Goal: Task Accomplishment & Management: Use online tool/utility

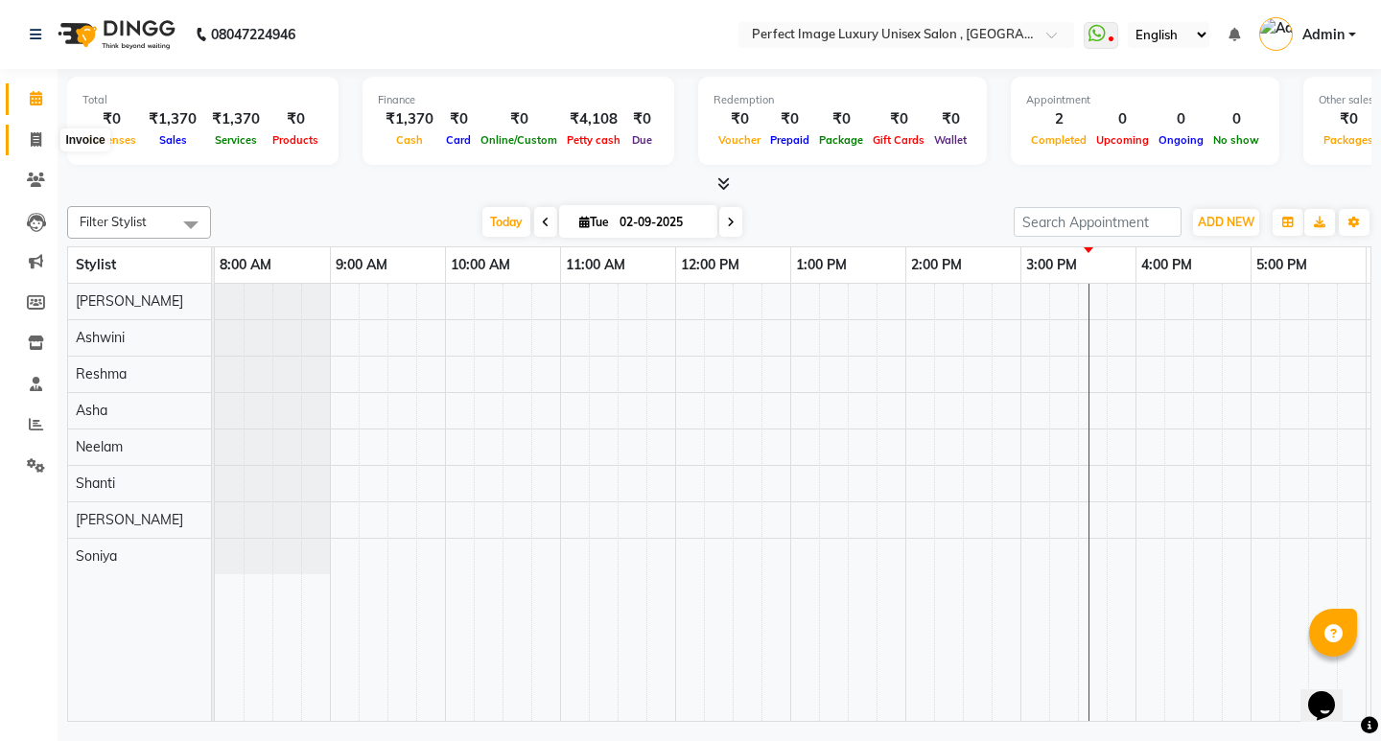
click at [36, 146] on icon at bounding box center [36, 139] width 11 height 14
select select "service"
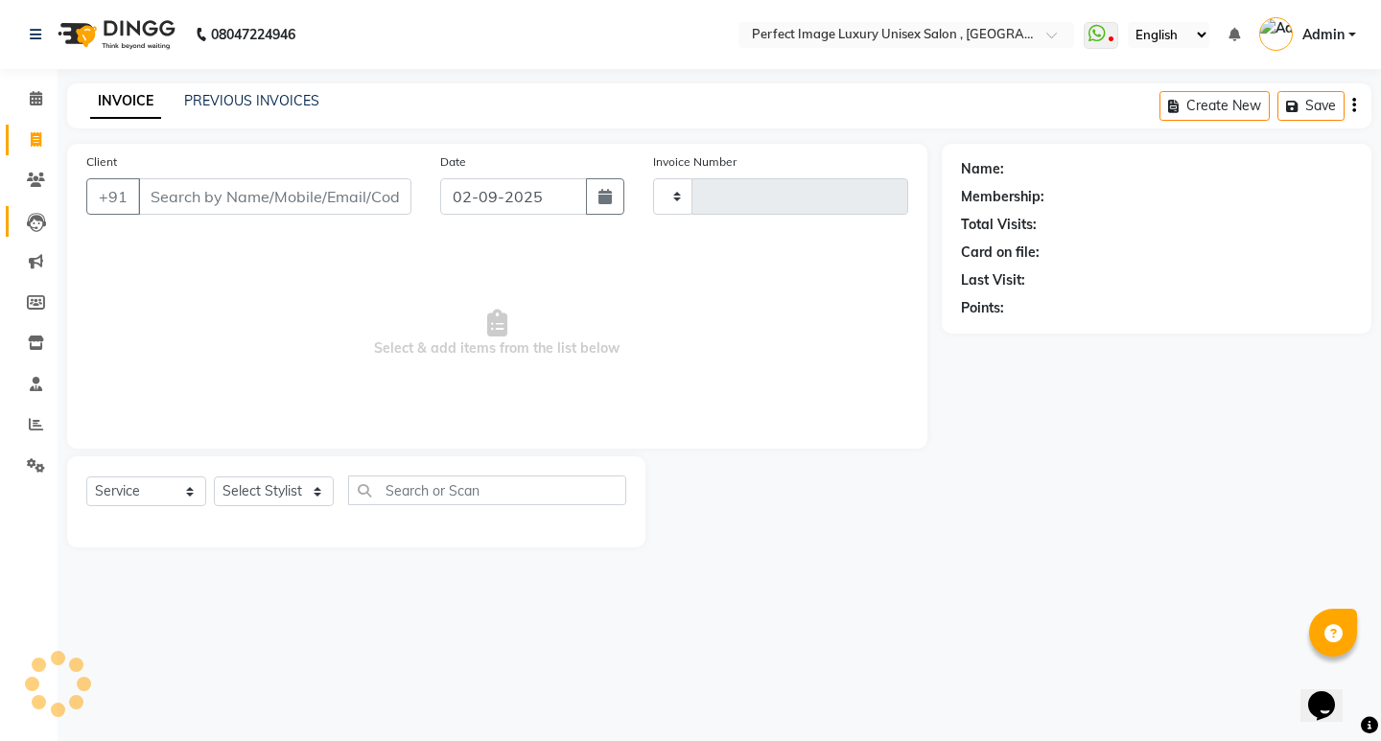
type input "0530"
select select "5078"
click at [317, 489] on select "Select Stylist [PERSON_NAME] Manager [PERSON_NAME] [PERSON_NAME] Reshma [PERSON…" at bounding box center [274, 491] width 120 height 30
select select "41881"
click at [214, 476] on select "Select Stylist [PERSON_NAME] Manager [PERSON_NAME] [PERSON_NAME] Reshma [PERSON…" at bounding box center [274, 491] width 120 height 30
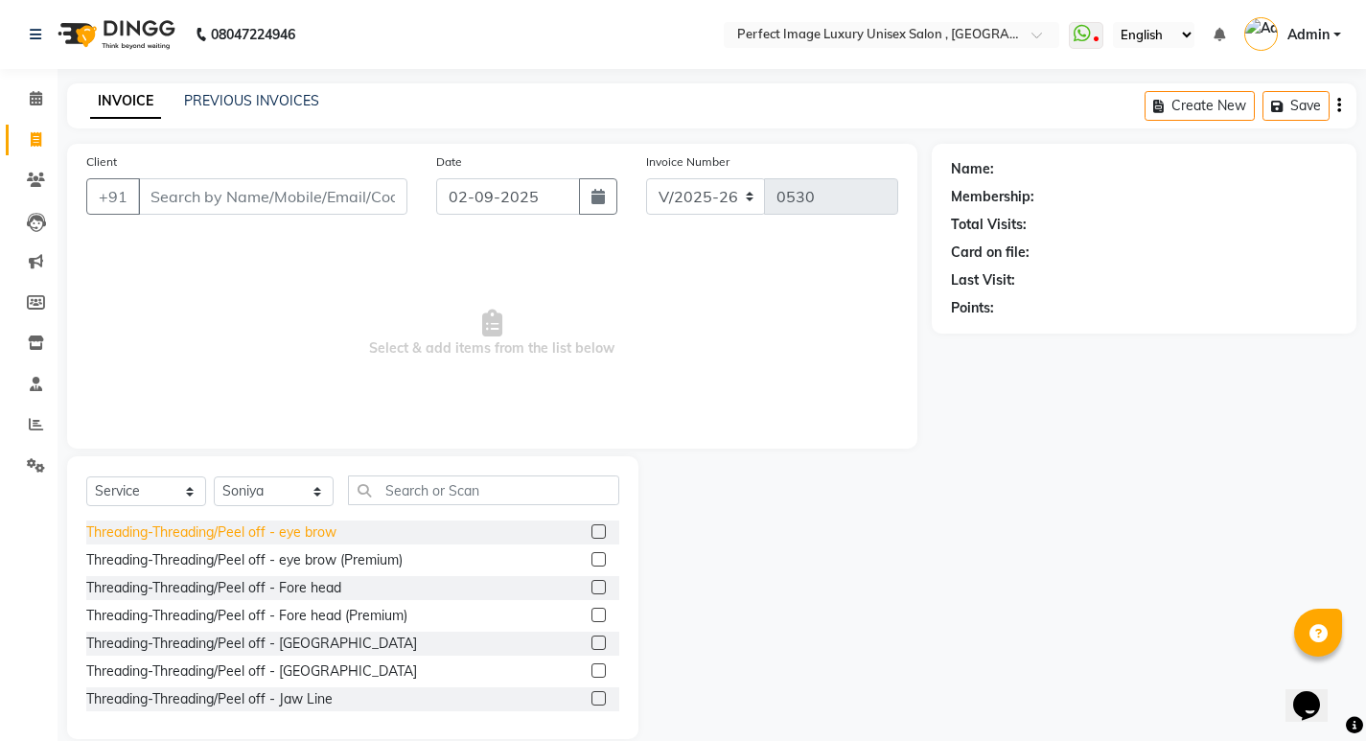
click at [281, 534] on div "Threading-Threading/Peel off - eye brow" at bounding box center [211, 532] width 250 height 20
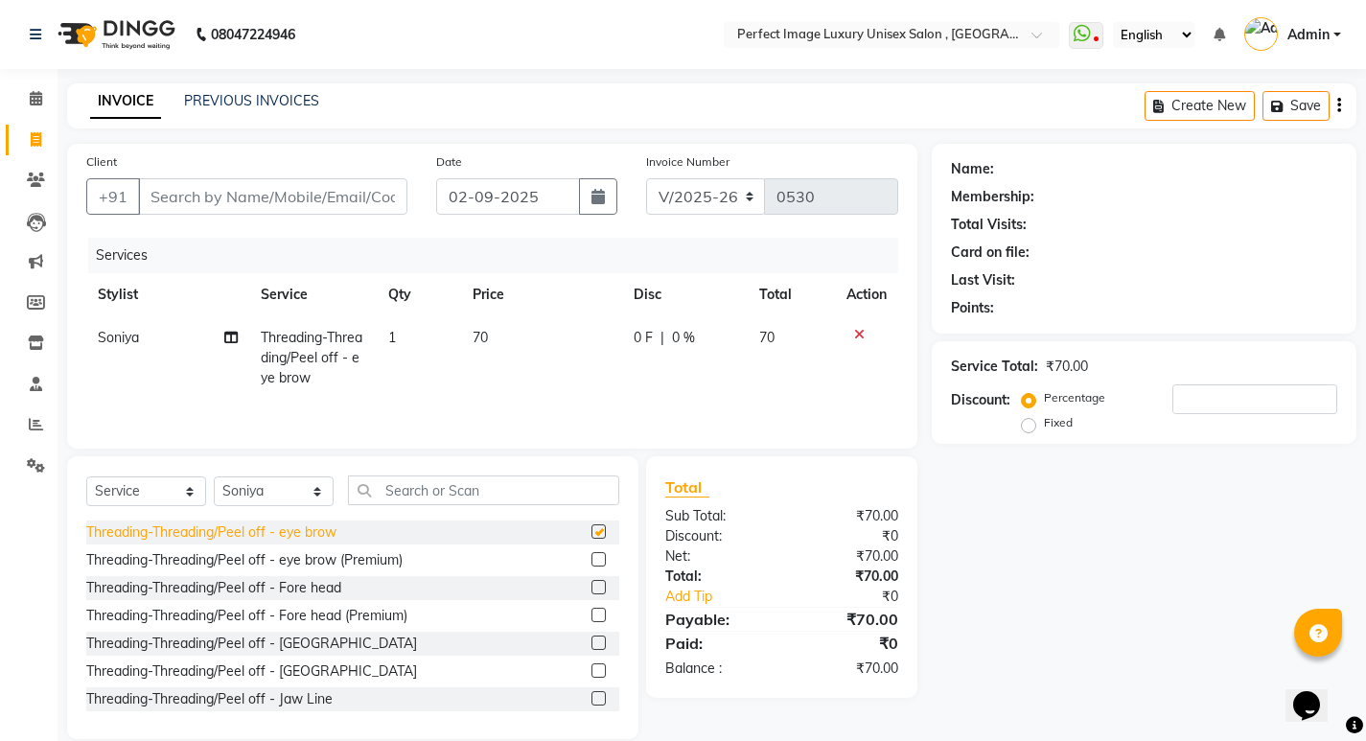
checkbox input "false"
click at [272, 588] on div "Threading-Threading/Peel off - Fore head" at bounding box center [213, 588] width 255 height 20
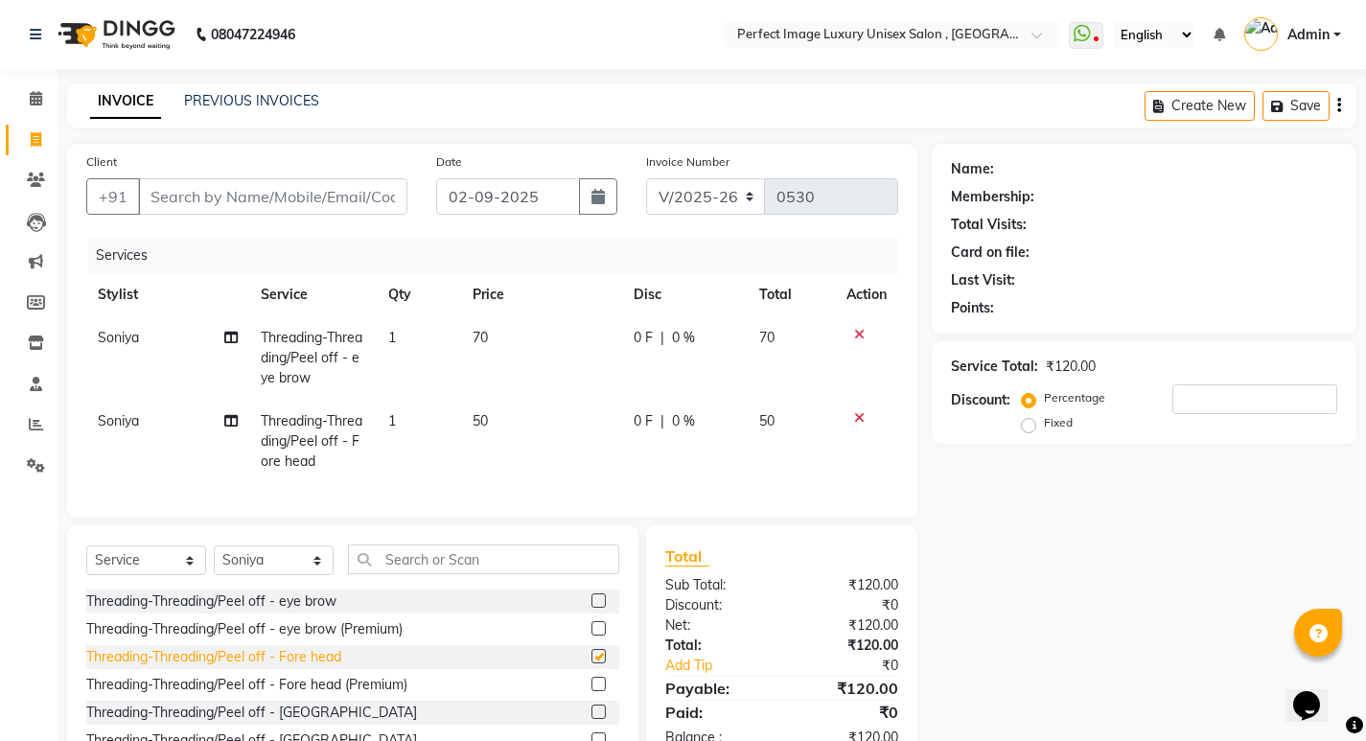
checkbox input "false"
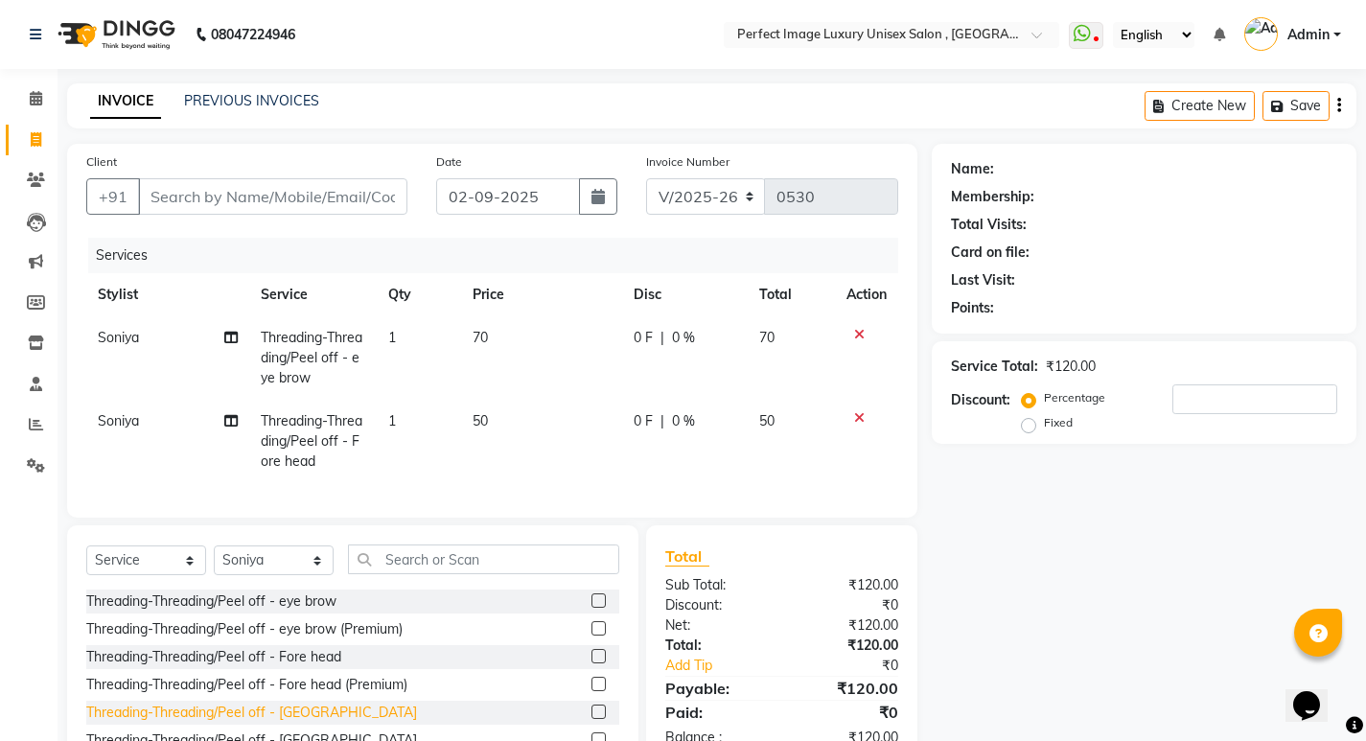
click at [253, 718] on div "Threading-Threading/Peel off - [GEOGRAPHIC_DATA]" at bounding box center [251, 713] width 331 height 20
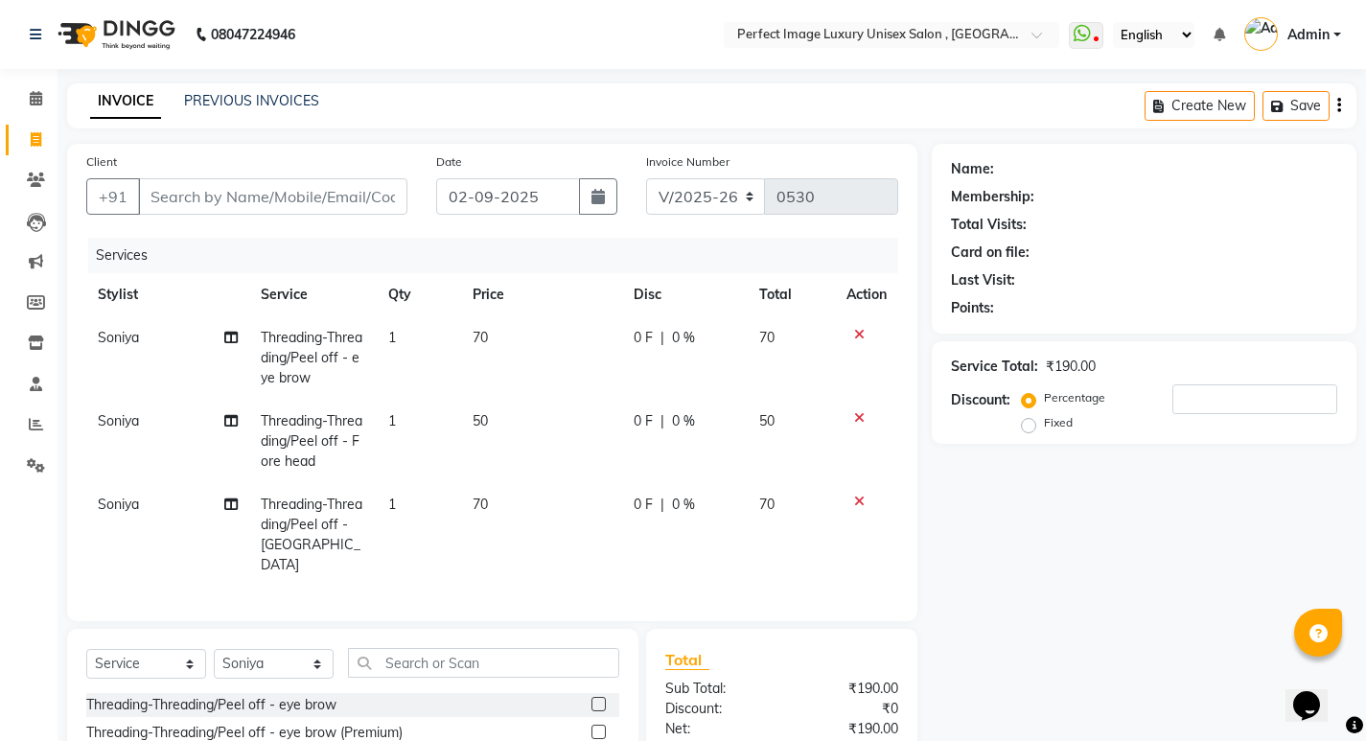
checkbox input "false"
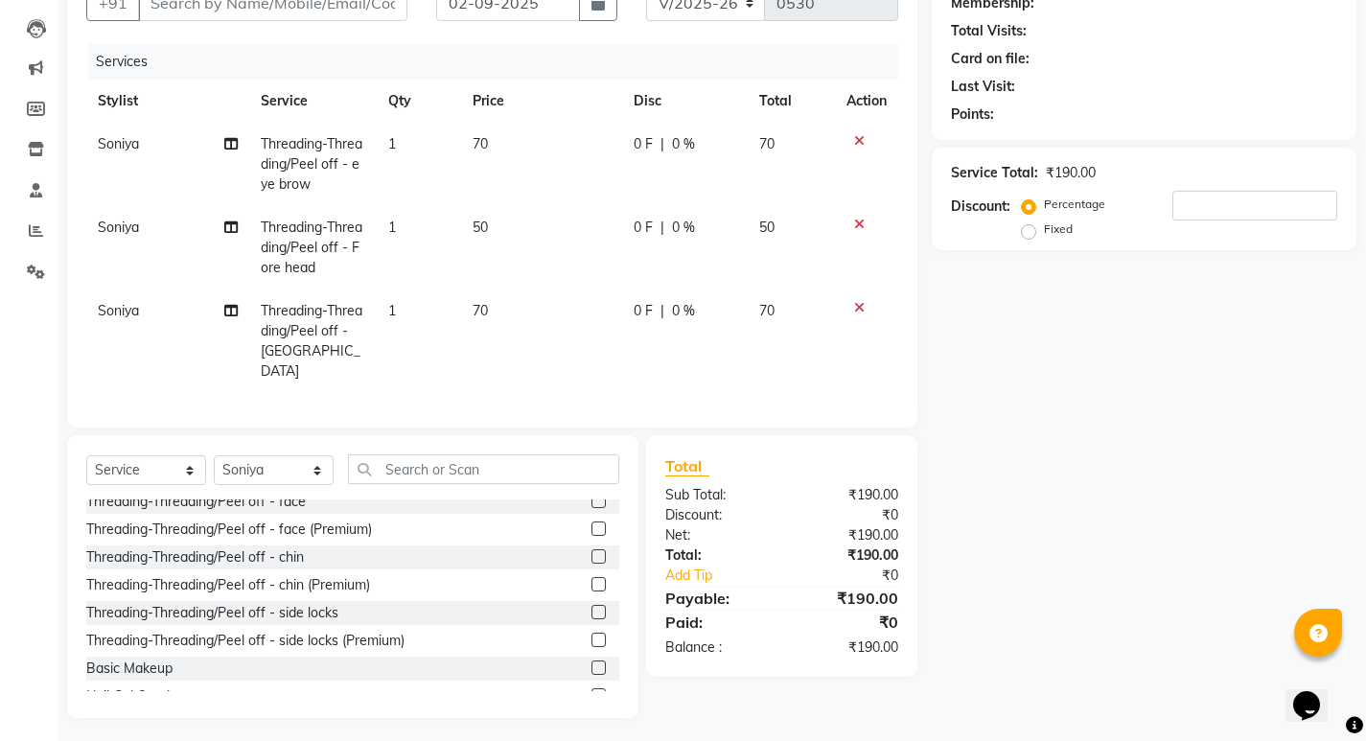
scroll to position [192, 0]
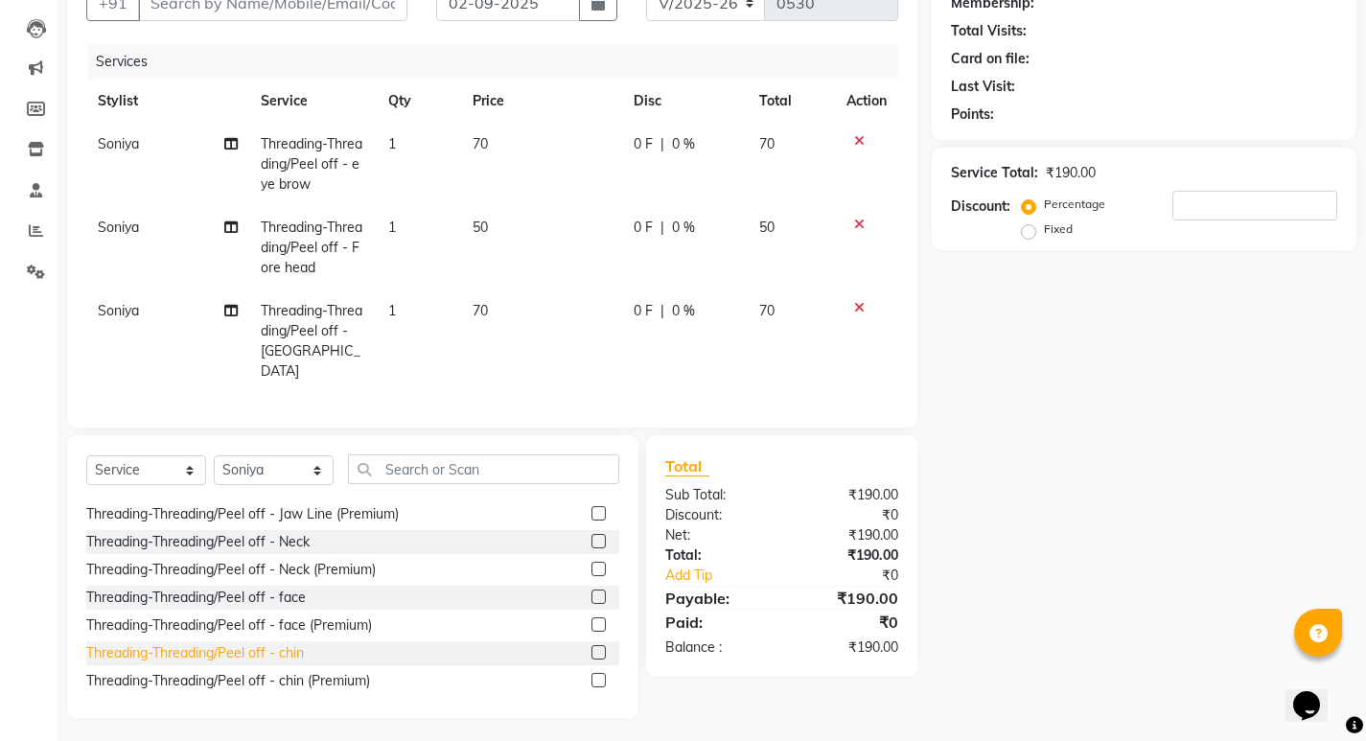
click at [261, 650] on div "Threading-Threading/Peel off - chin" at bounding box center [195, 653] width 218 height 20
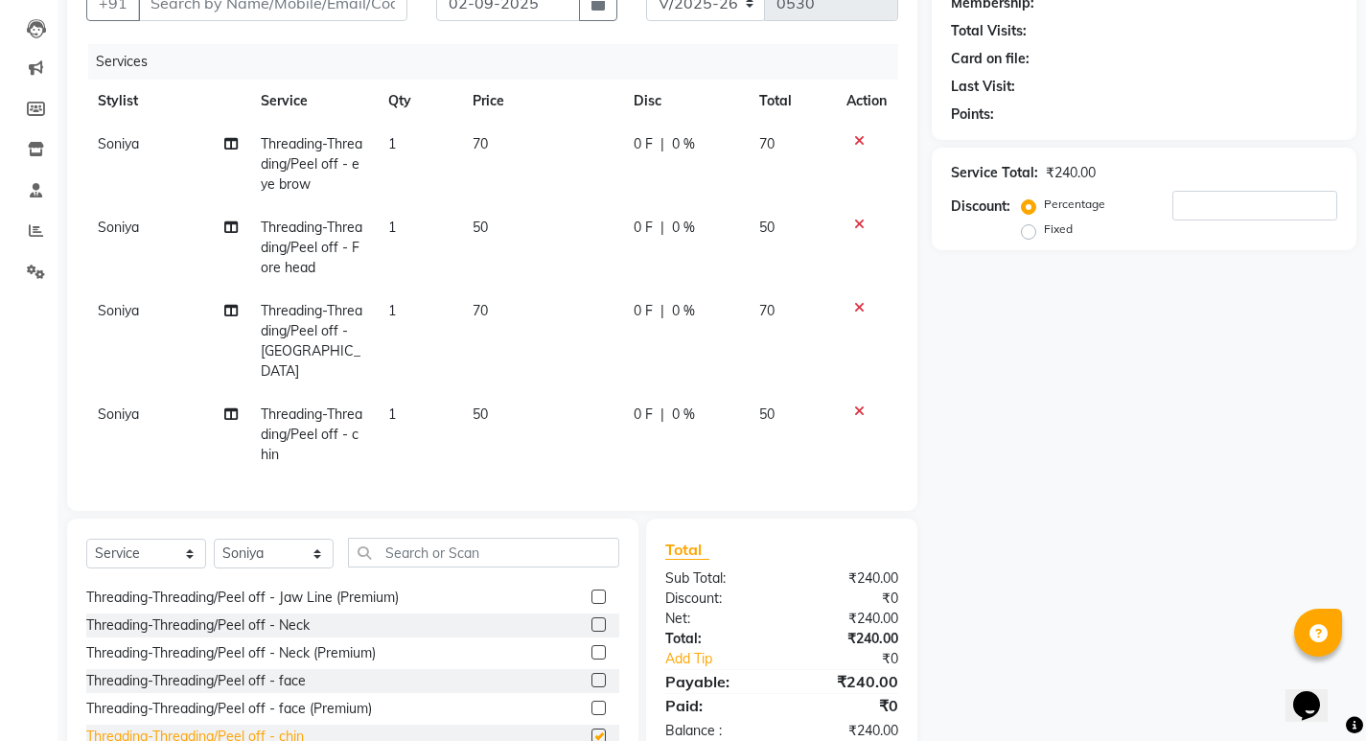
checkbox input "false"
click at [483, 406] on span "50" at bounding box center [480, 414] width 15 height 17
select select "41881"
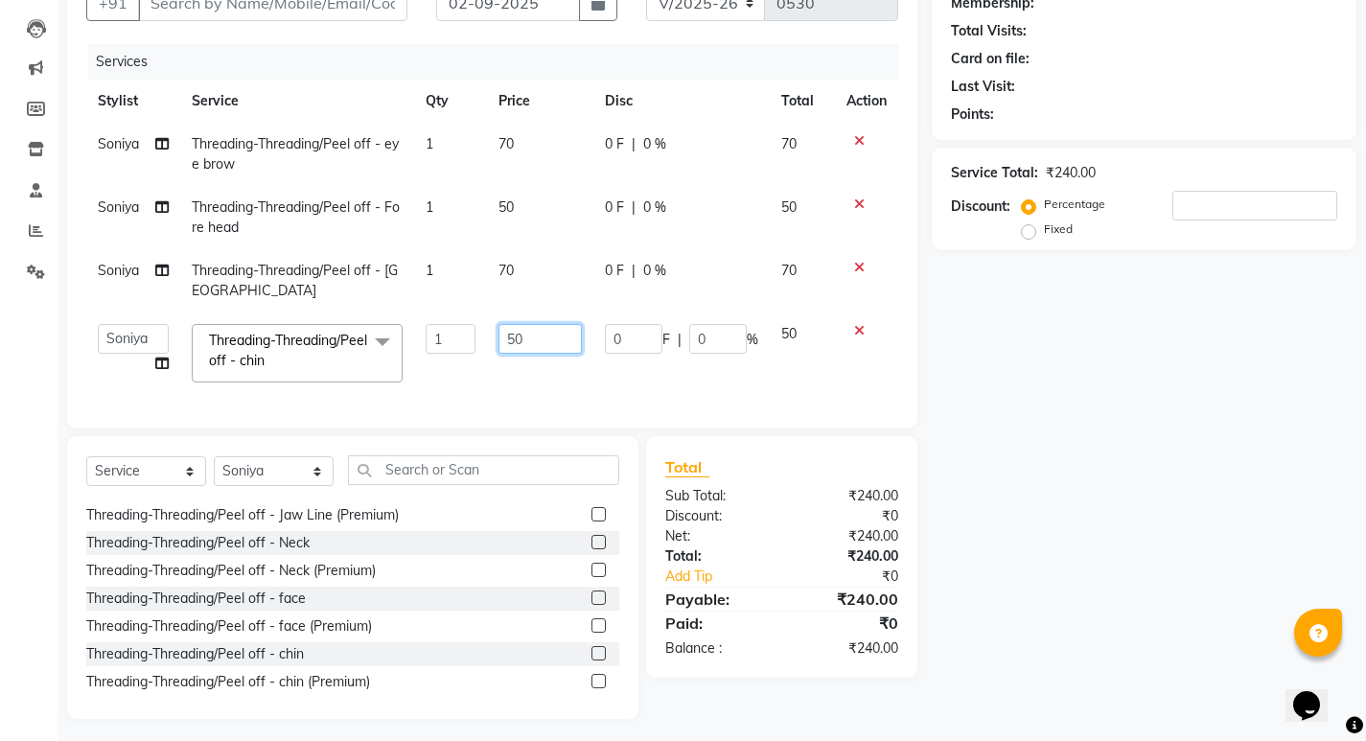
click at [524, 340] on input "50" at bounding box center [540, 339] width 83 height 30
type input "5"
type input "70"
drag, startPoint x: 589, startPoint y: 270, endPoint x: 554, endPoint y: 288, distance: 38.6
click at [588, 270] on tbody "[PERSON_NAME] Threading-Threading/Peel off - eye brow 1 70 0 F | 0 % 70 [PERSON…" at bounding box center [492, 258] width 812 height 271
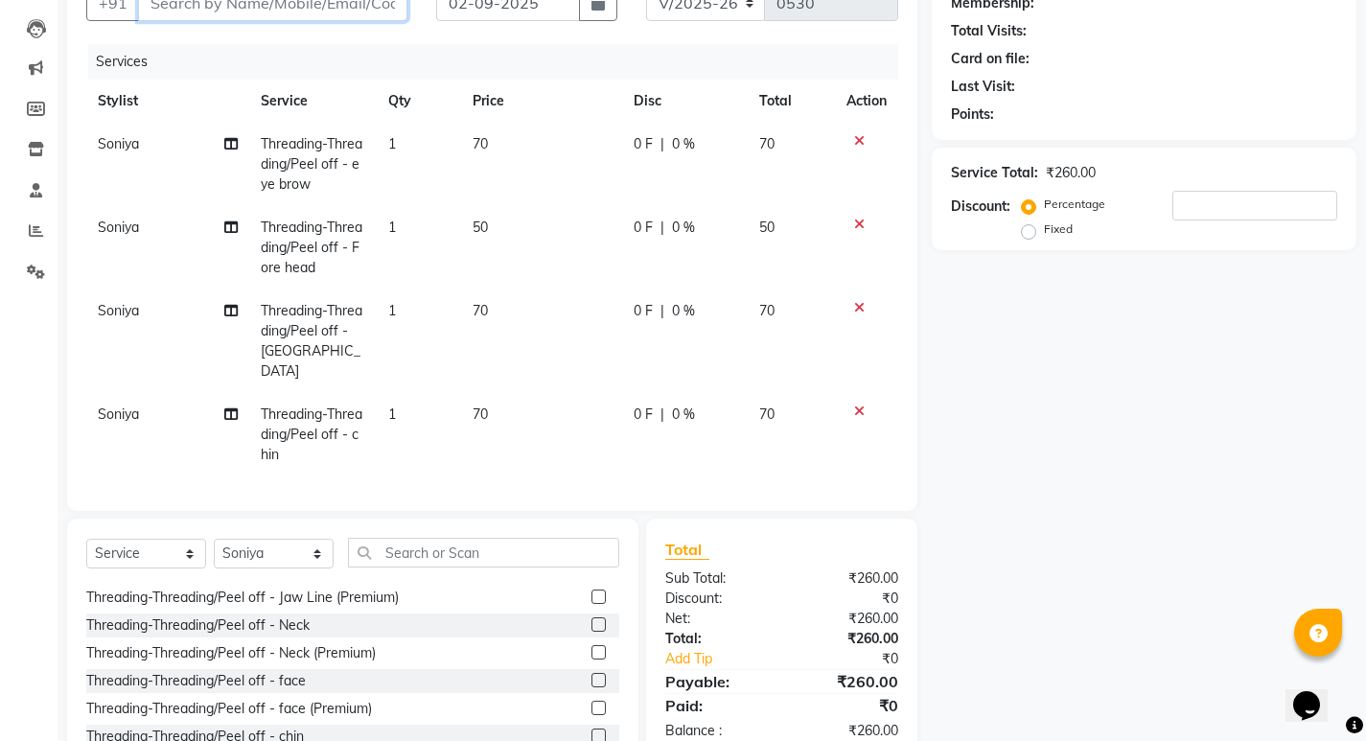
click at [217, 11] on input "Client" at bounding box center [272, 3] width 269 height 36
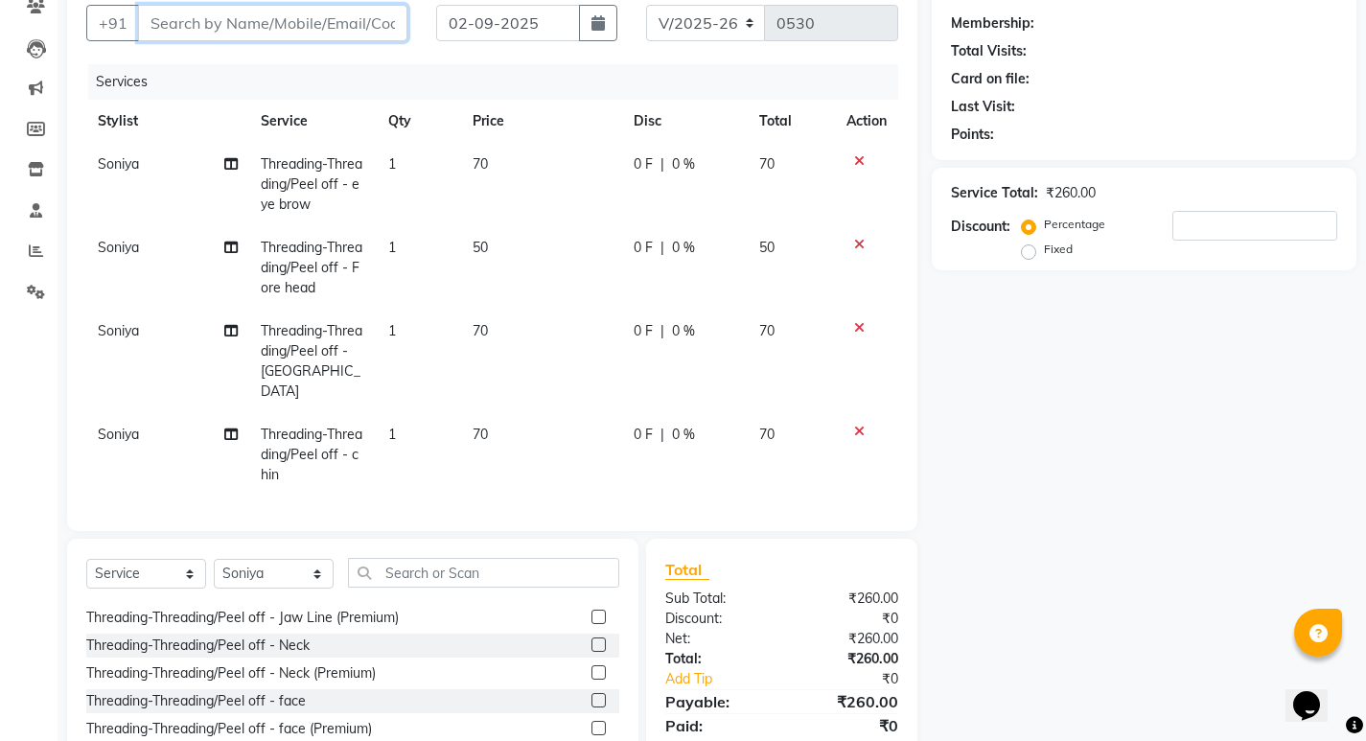
scroll to position [277, 0]
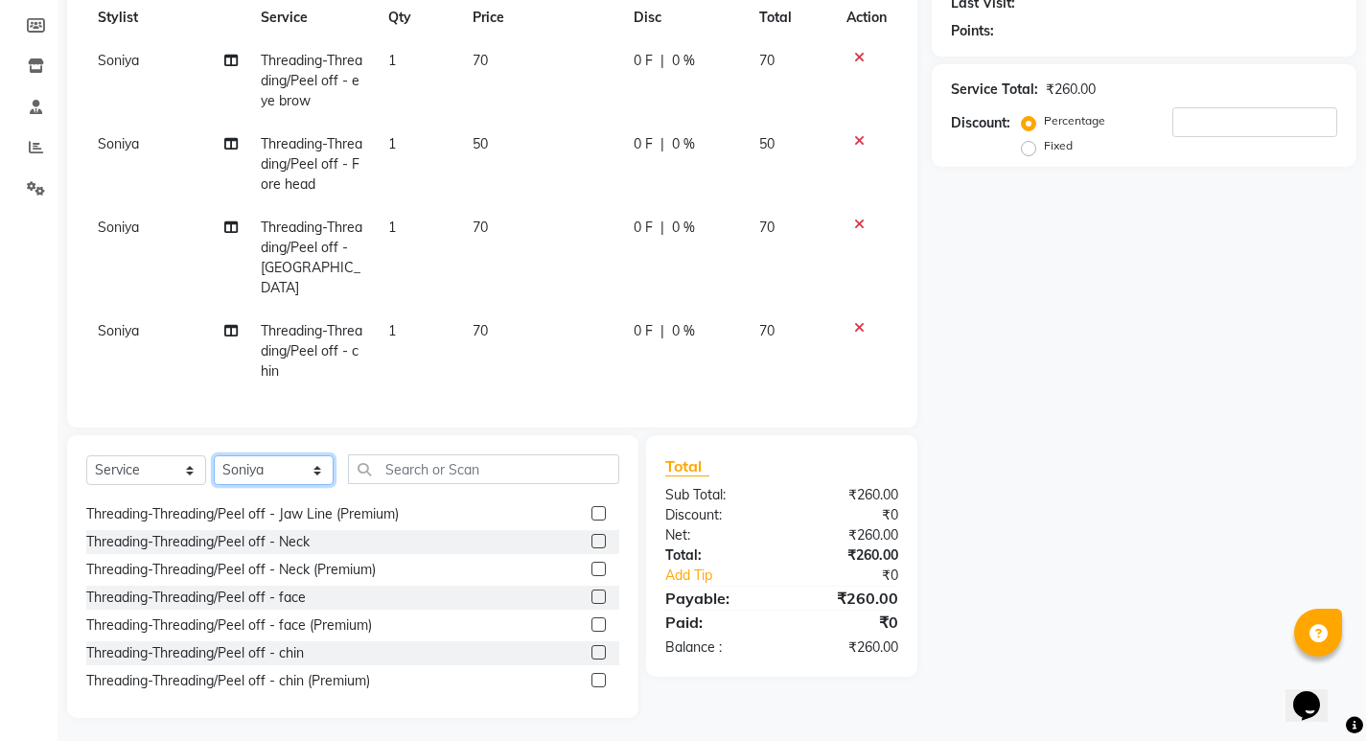
click at [294, 472] on select "Select Stylist [PERSON_NAME] Manager [PERSON_NAME] [PERSON_NAME] Reshma [PERSON…" at bounding box center [274, 470] width 120 height 30
select select "32016"
click at [214, 455] on select "Select Stylist [PERSON_NAME] Manager [PERSON_NAME] [PERSON_NAME] Reshma [PERSON…" at bounding box center [274, 470] width 120 height 30
click at [323, 516] on div "Threading-Threading/Peel off - Jaw Line (Premium)" at bounding box center [242, 514] width 313 height 20
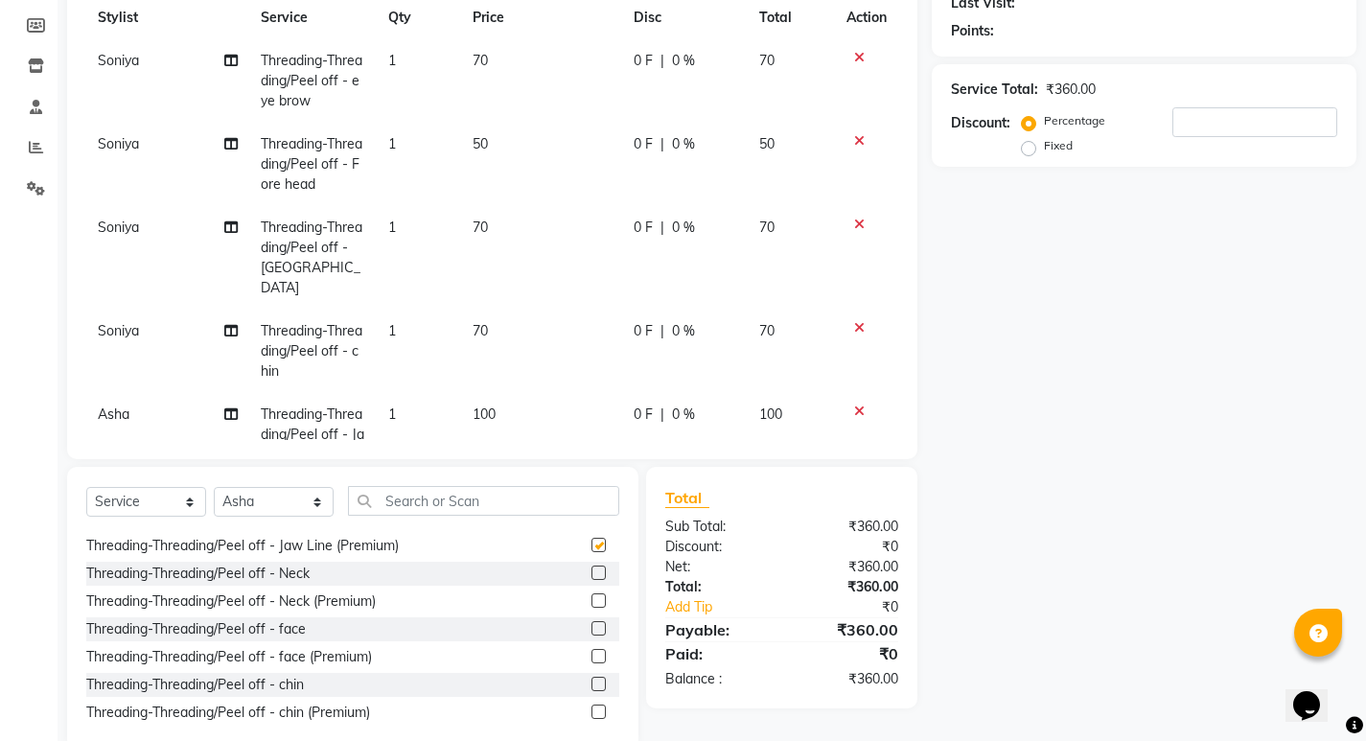
checkbox input "false"
click at [854, 405] on icon at bounding box center [859, 411] width 11 height 13
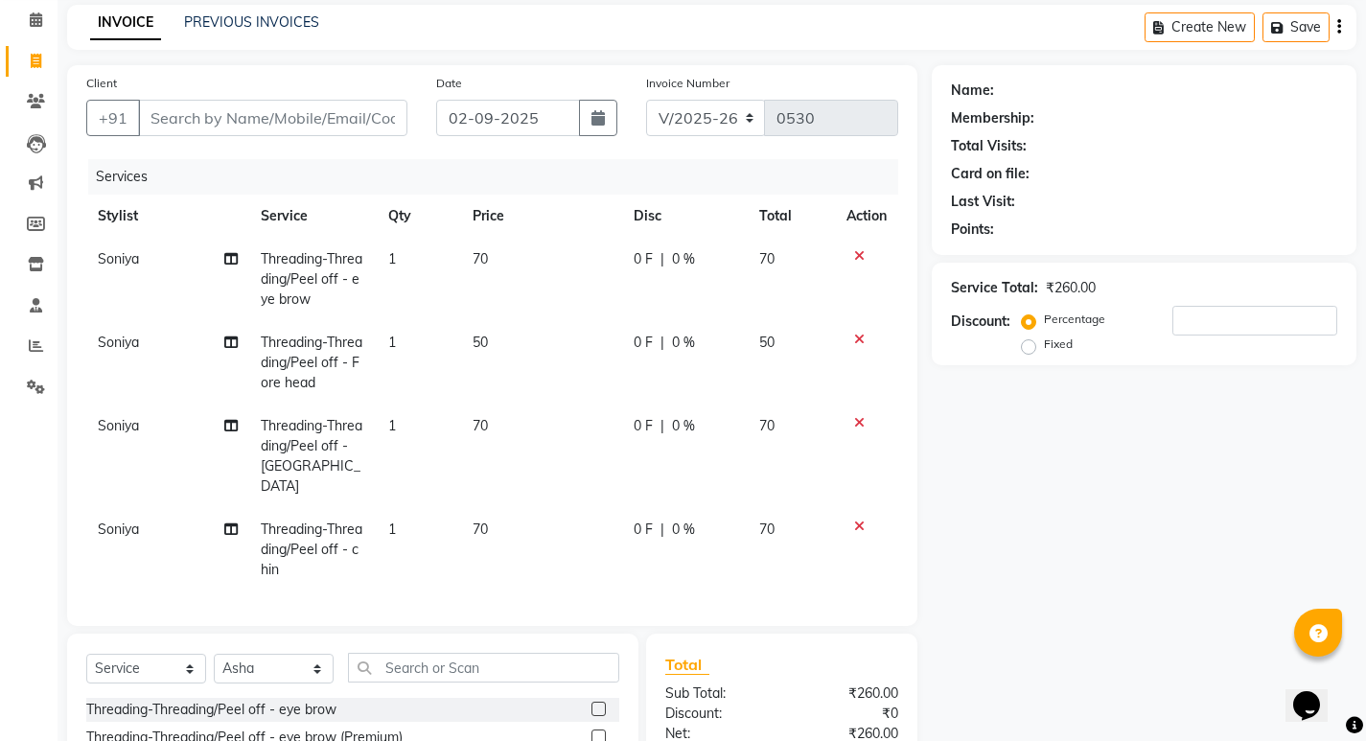
scroll to position [71, 0]
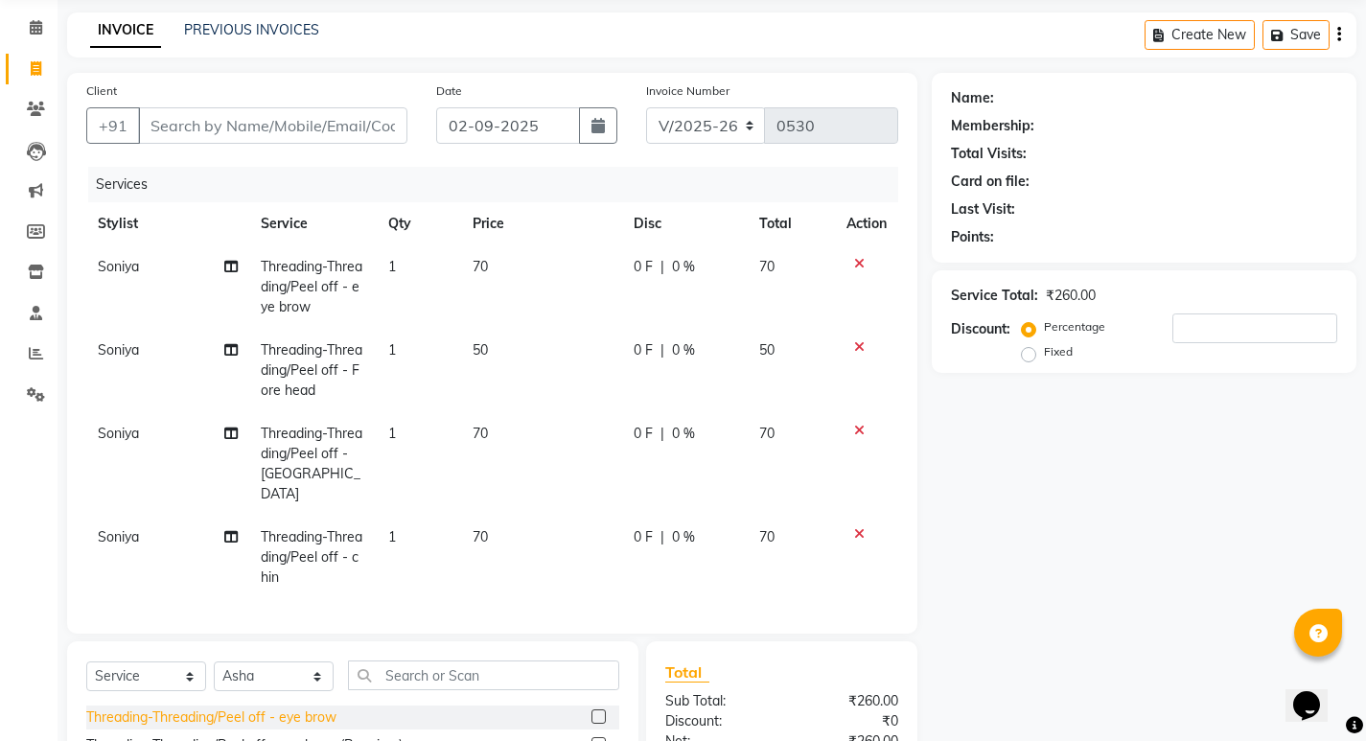
click at [304, 708] on div "Threading-Threading/Peel off - eye brow" at bounding box center [211, 718] width 250 height 20
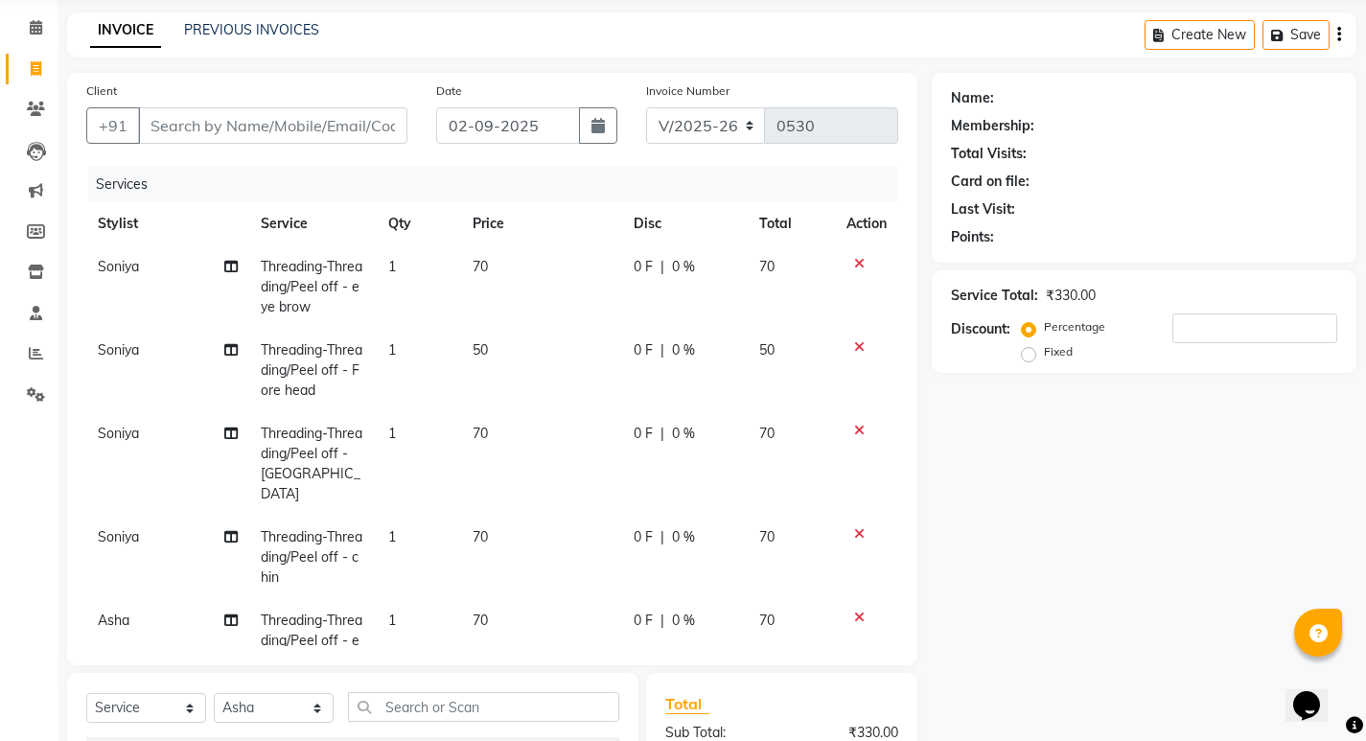
checkbox input "false"
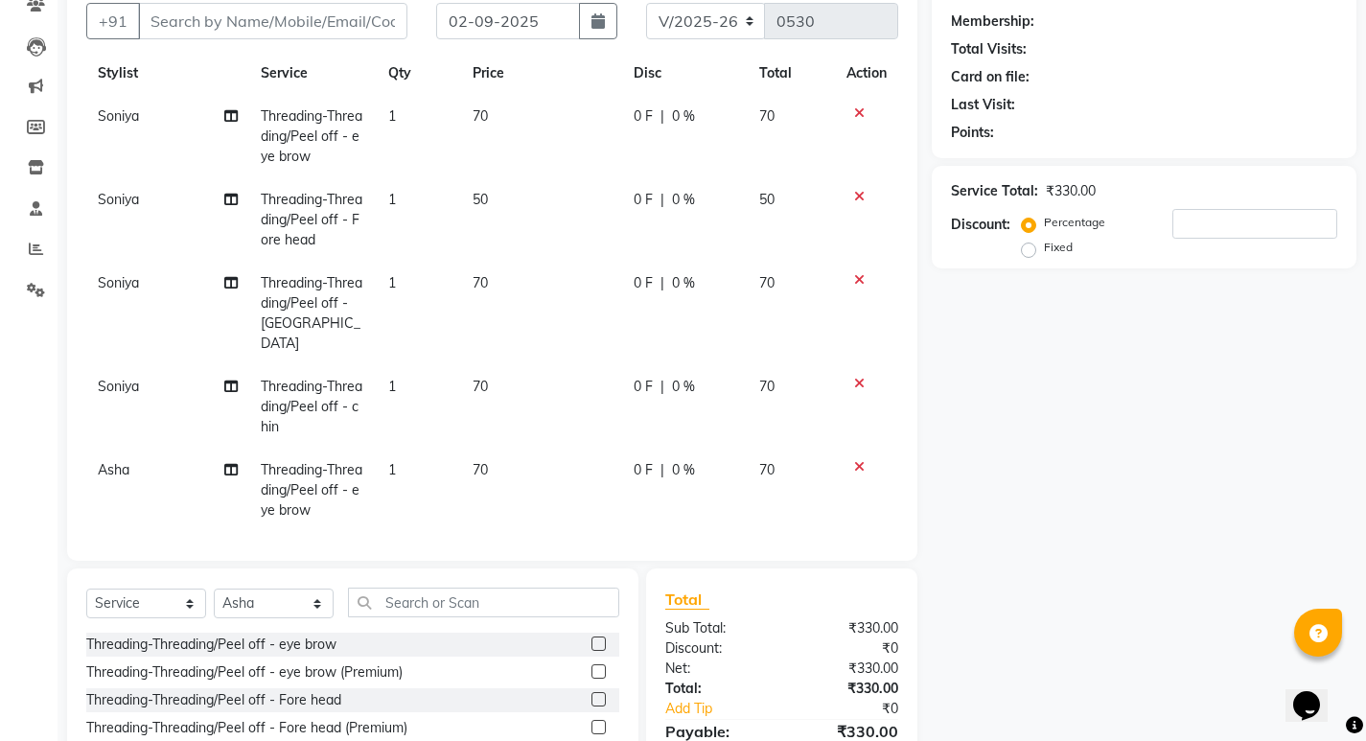
scroll to position [314, 0]
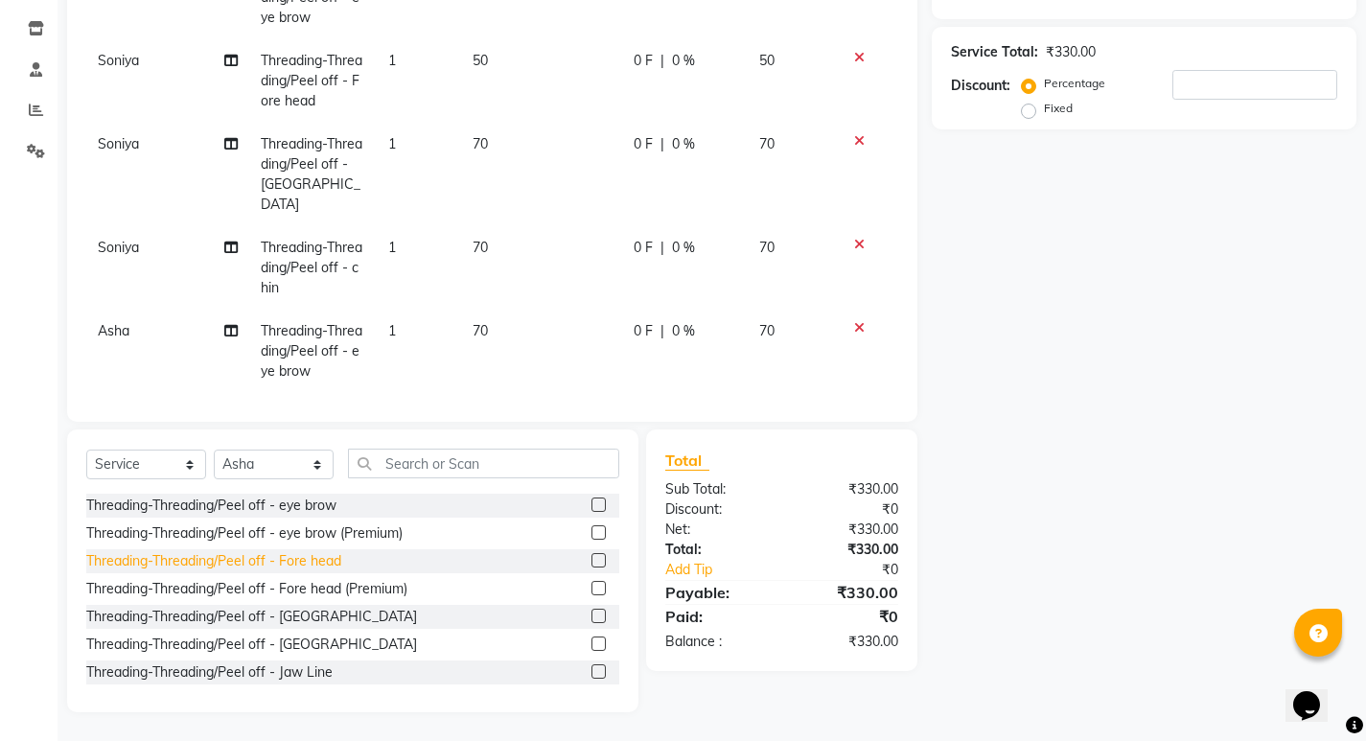
click at [316, 559] on div "Threading-Threading/Peel off - Fore head" at bounding box center [213, 561] width 255 height 20
checkbox input "false"
click at [312, 615] on div "Threading-Threading/Peel off - [GEOGRAPHIC_DATA]" at bounding box center [251, 617] width 331 height 20
checkbox input "false"
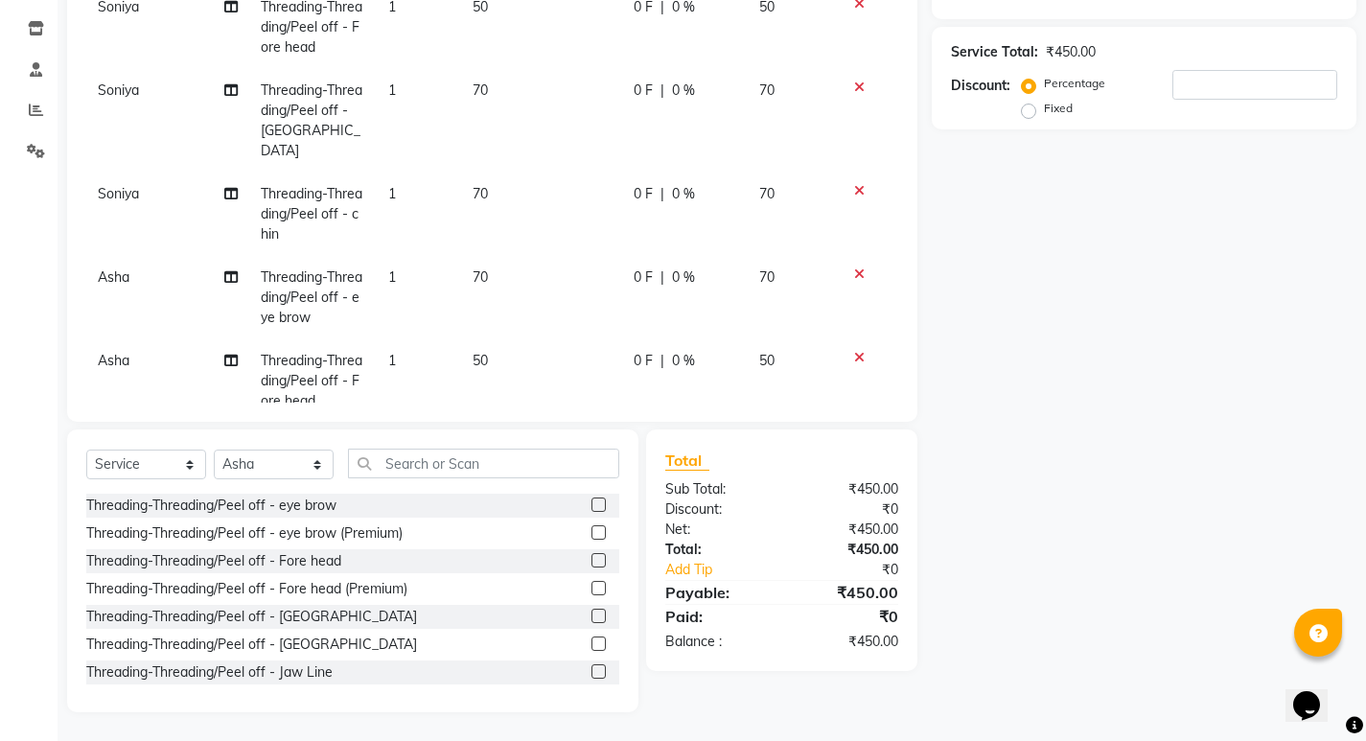
scroll to position [213, 0]
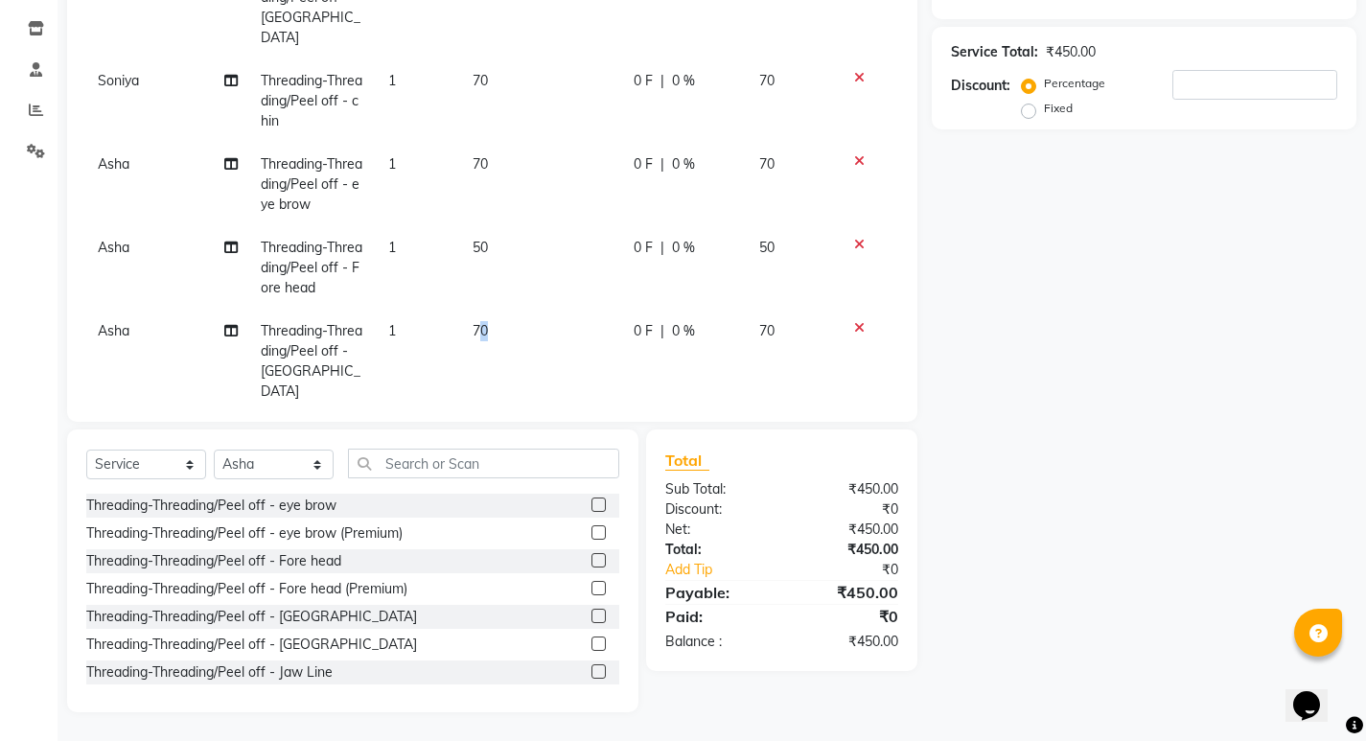
click at [476, 320] on td "70" at bounding box center [541, 362] width 161 height 104
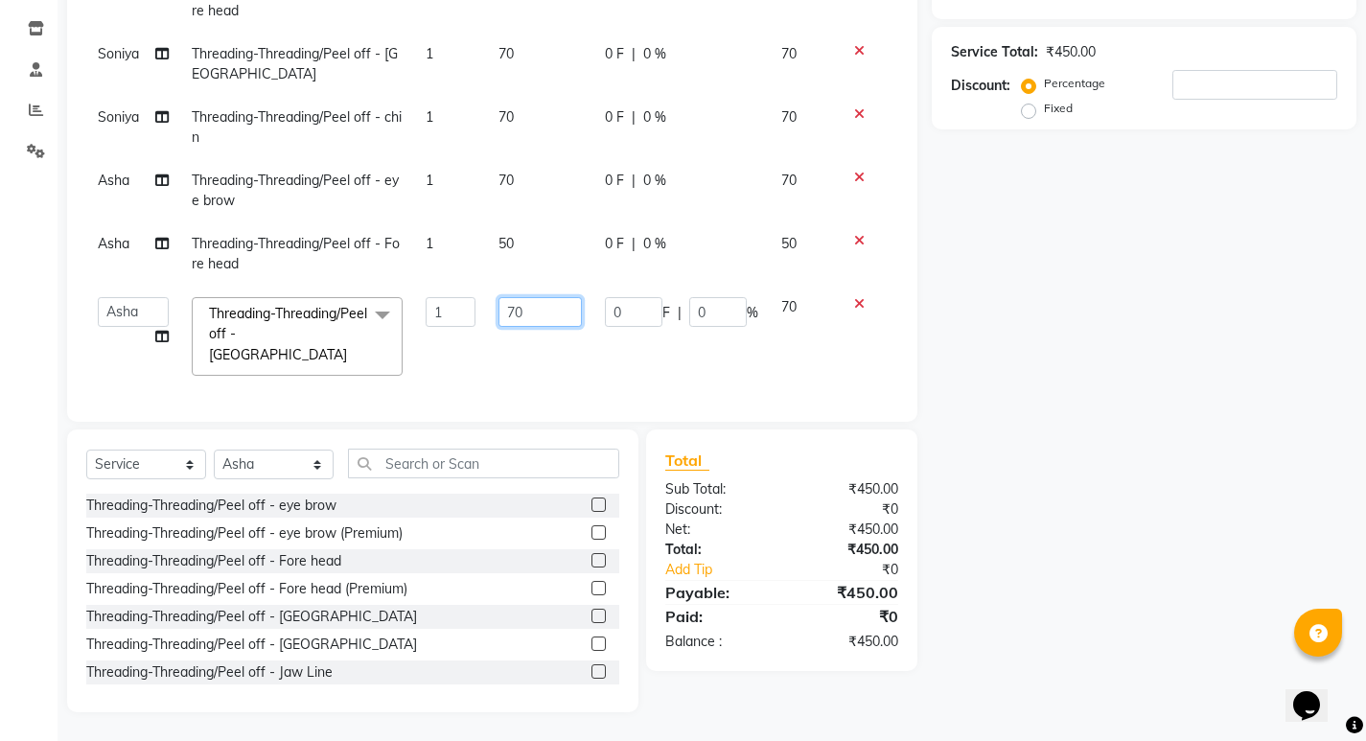
click at [506, 297] on input "70" at bounding box center [540, 312] width 83 height 30
type input "50"
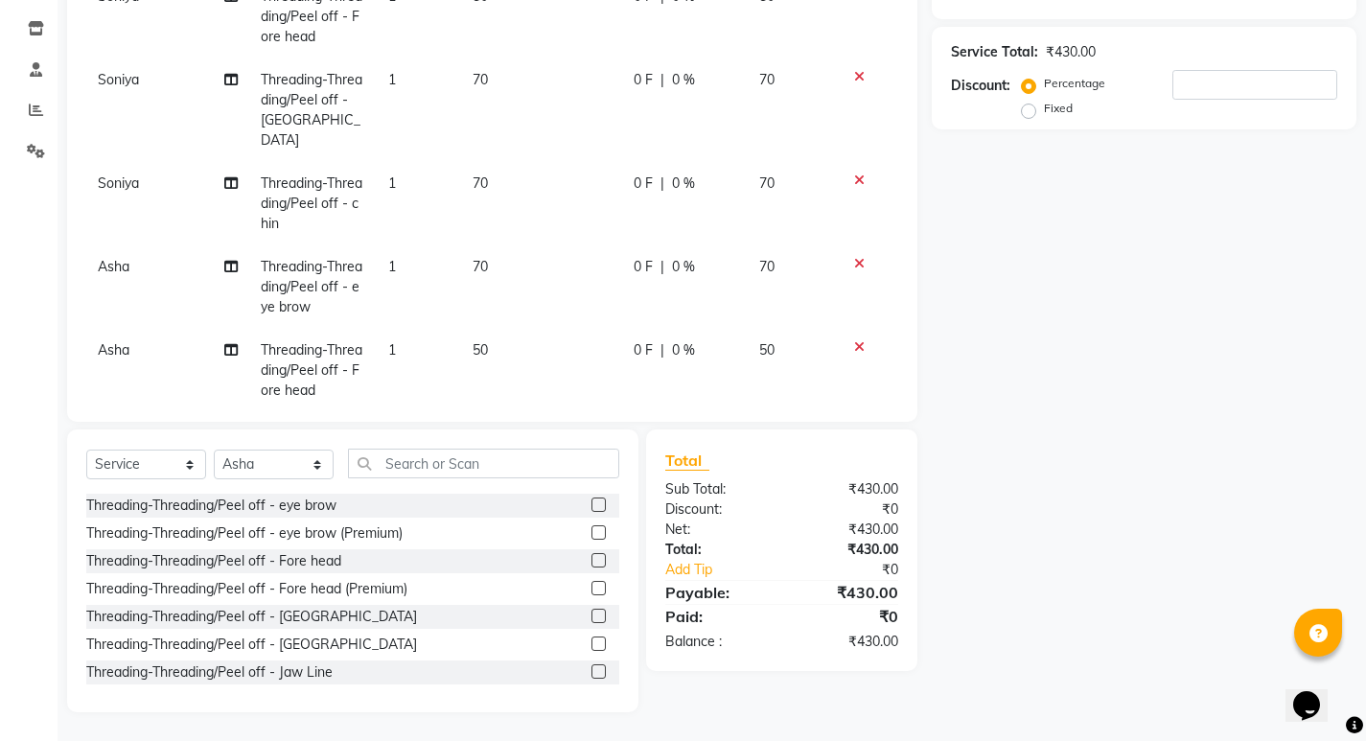
click at [516, 338] on tbody "[PERSON_NAME] Threading-Threading/Peel off - eye brow 1 70 0 F | 0 % 70 [PERSON…" at bounding box center [492, 204] width 812 height 624
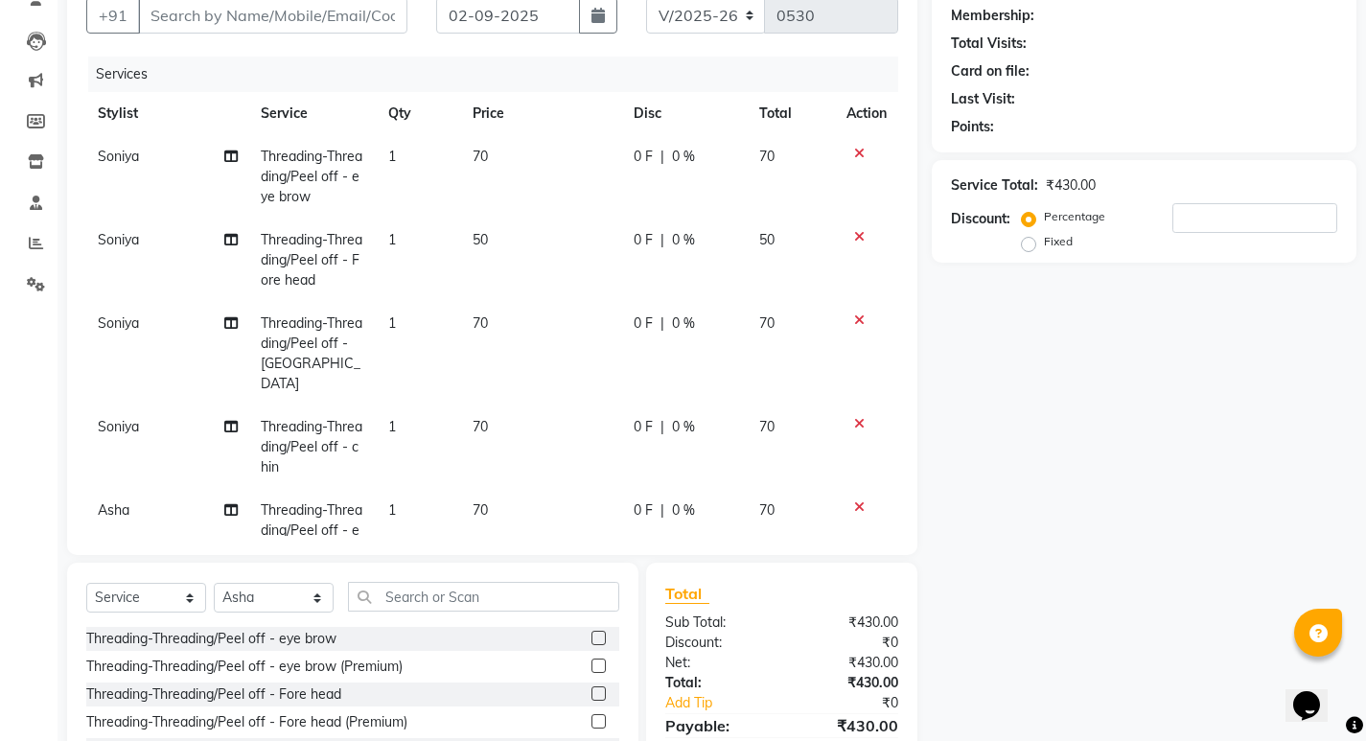
scroll to position [0, 0]
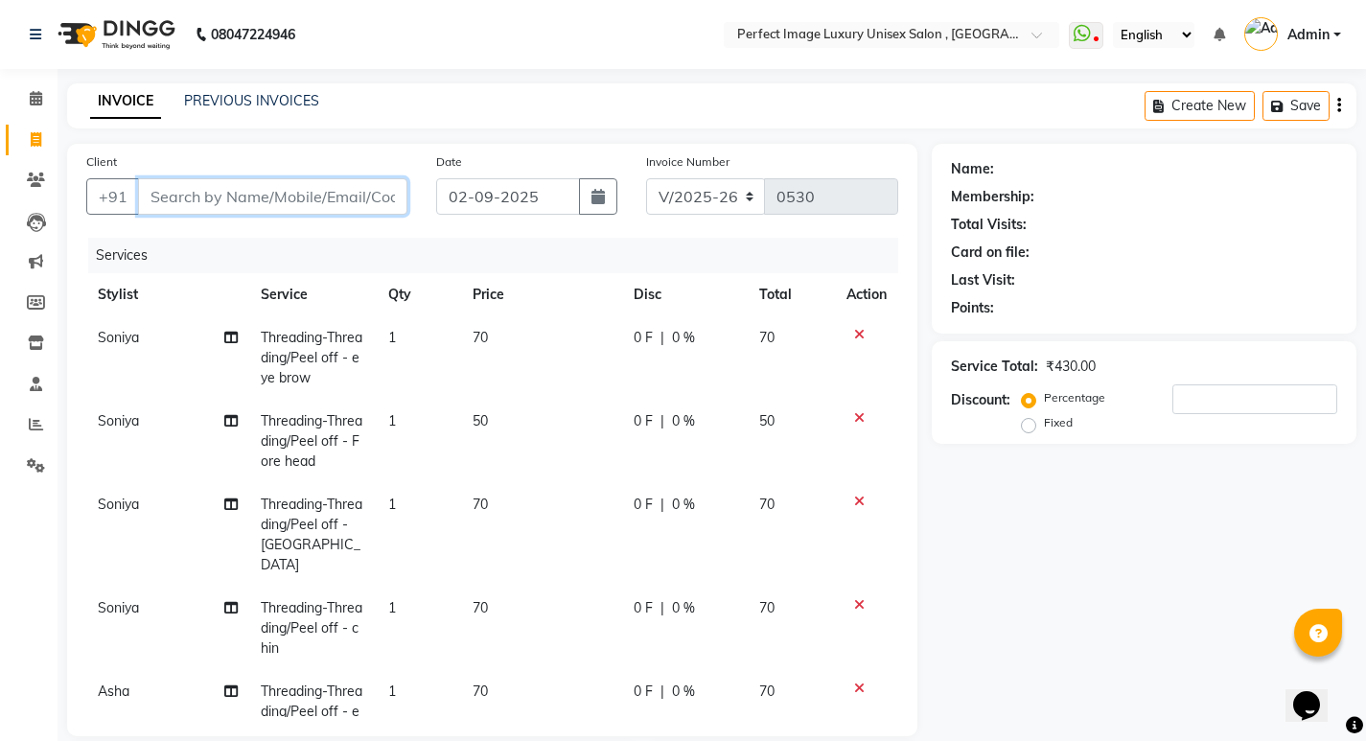
click at [313, 188] on input "Client" at bounding box center [272, 196] width 269 height 36
click at [369, 188] on input "Client" at bounding box center [272, 196] width 269 height 36
click at [319, 185] on input "Client" at bounding box center [272, 196] width 269 height 36
type input "8"
type input "0"
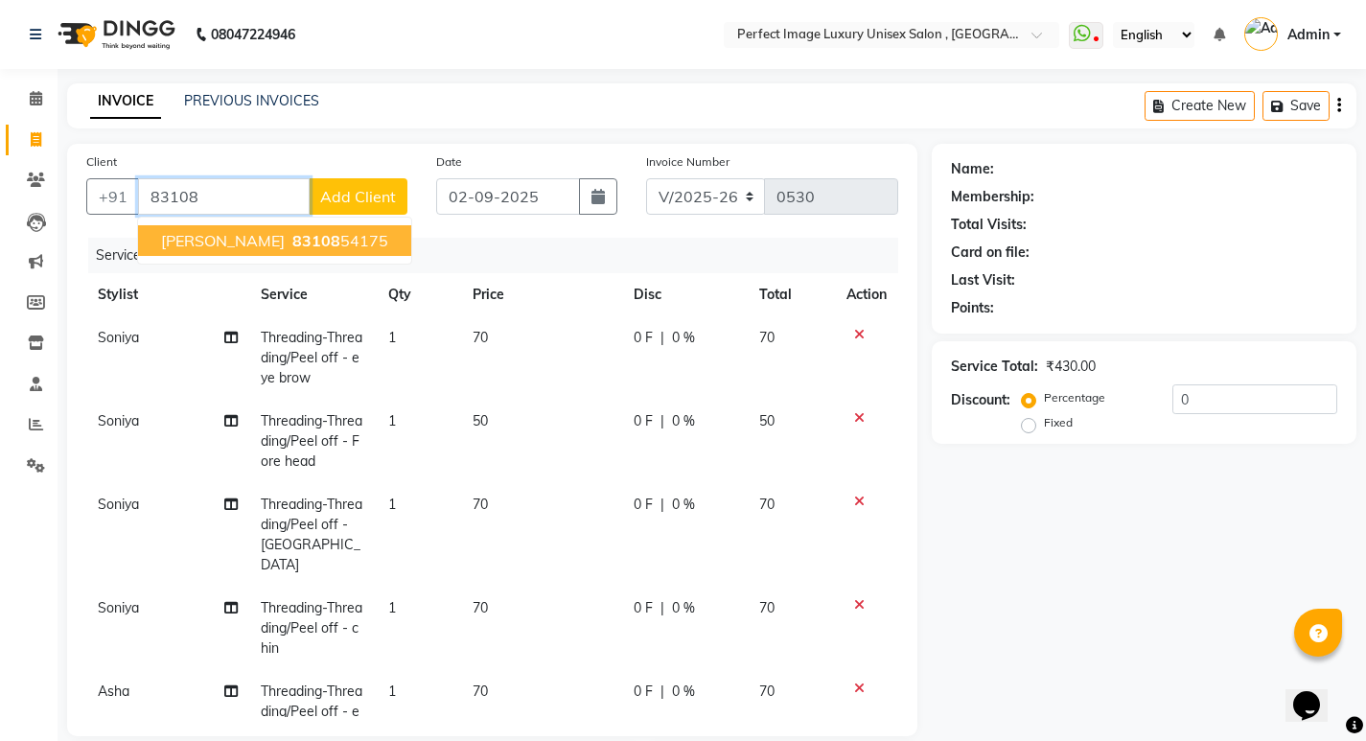
click at [265, 241] on button "[PERSON_NAME] 83108 54175" at bounding box center [274, 240] width 273 height 31
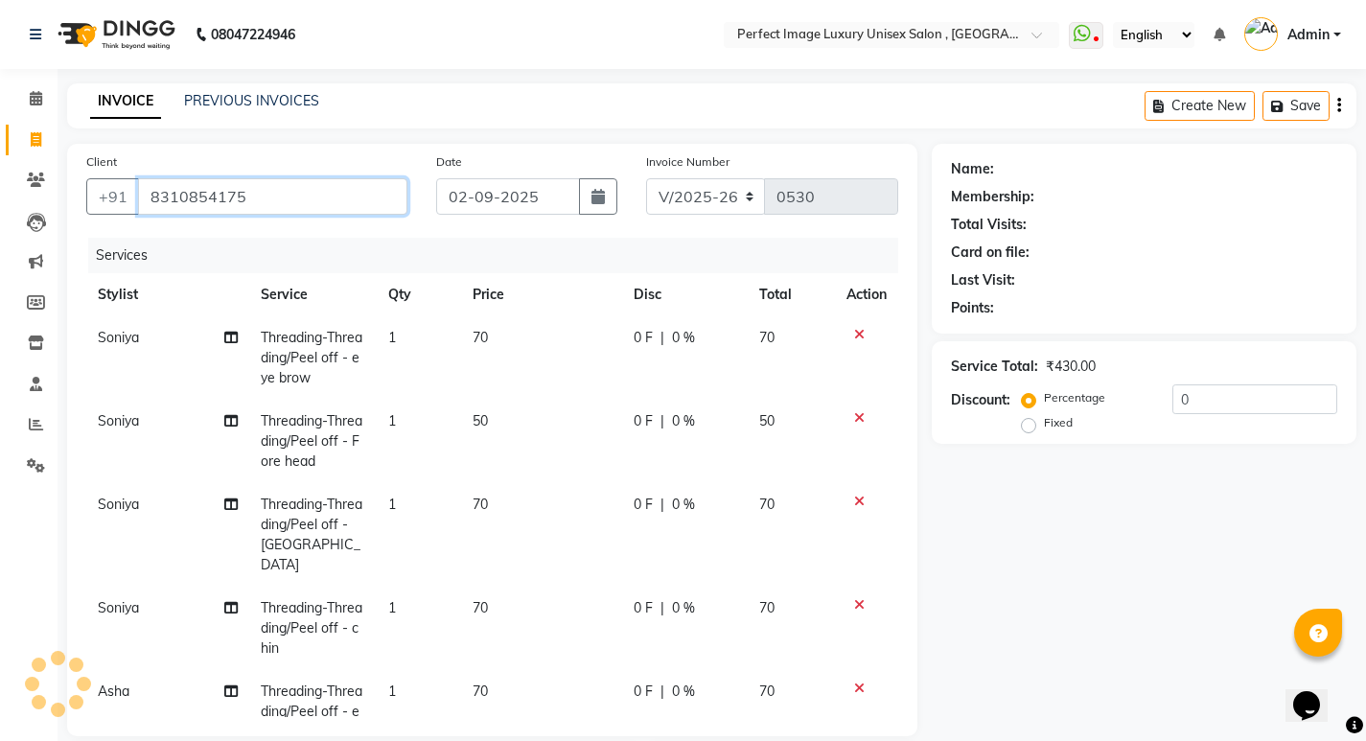
scroll to position [213, 0]
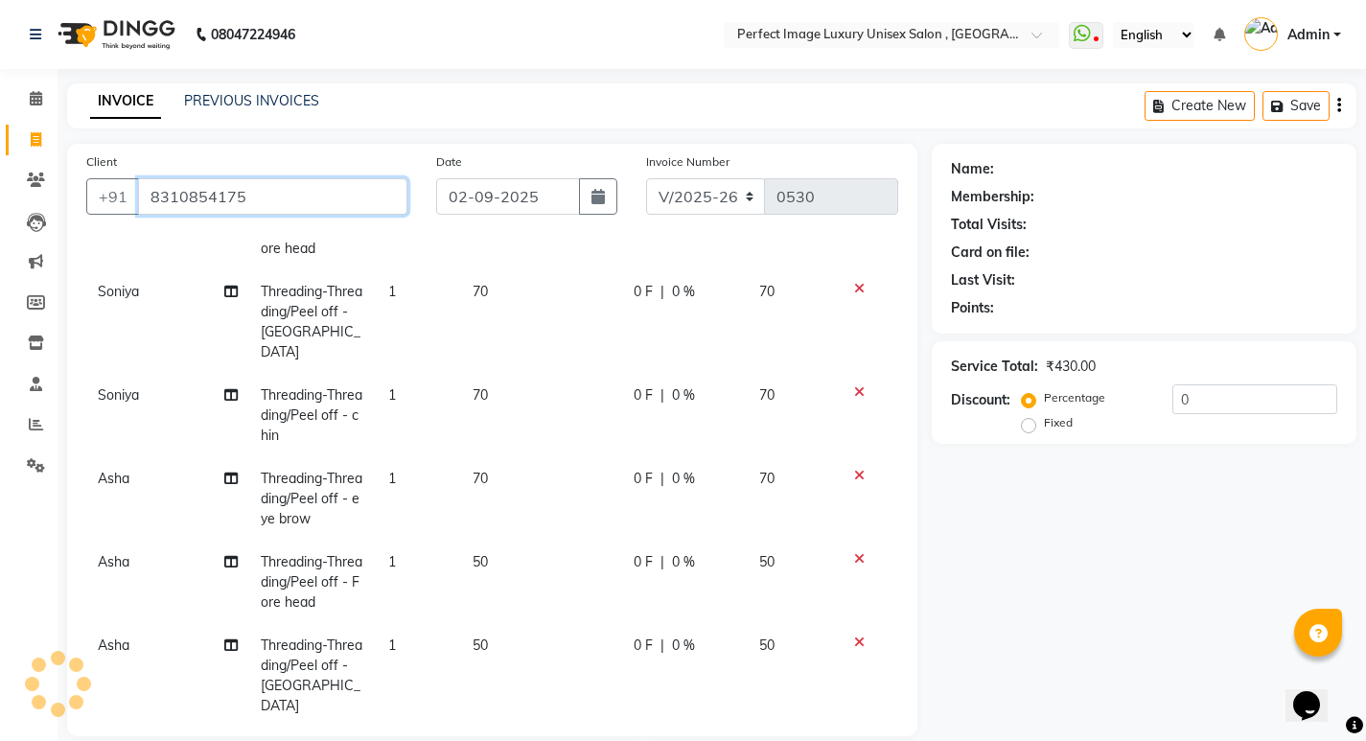
type input "8310854175"
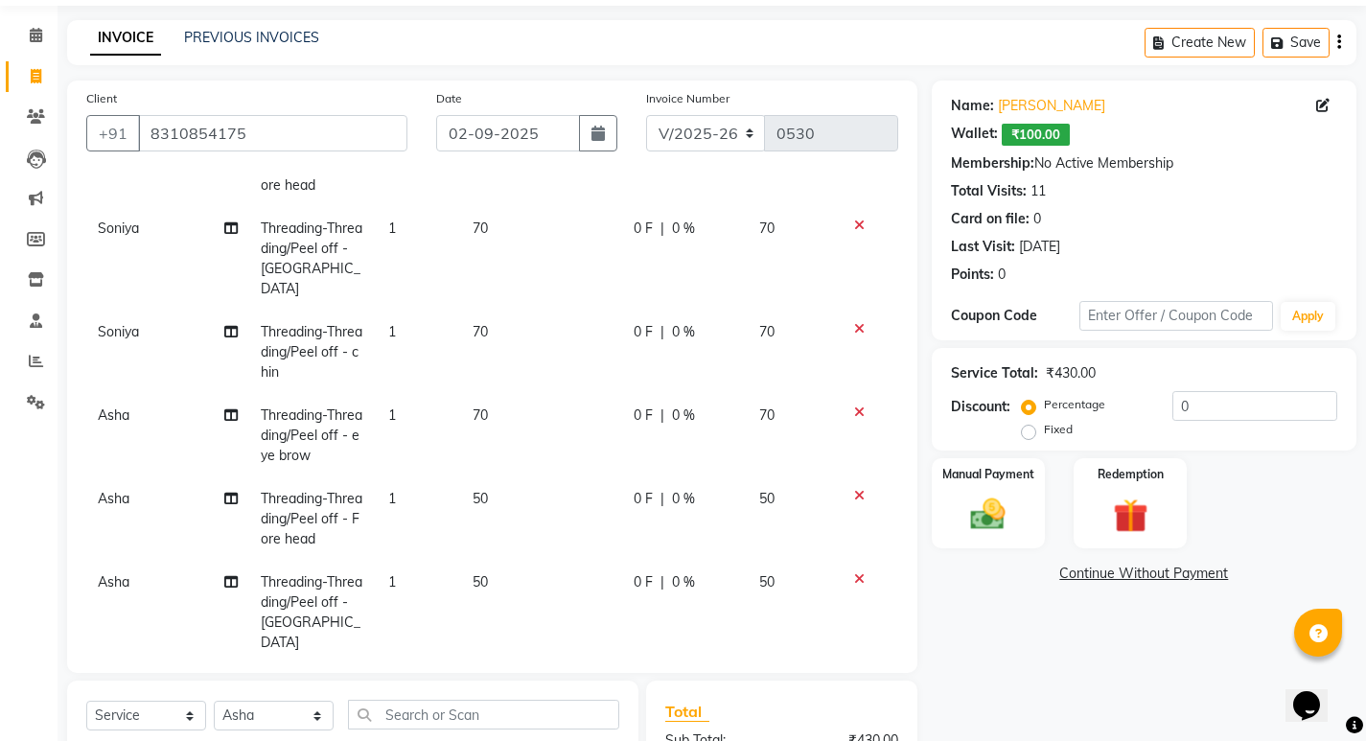
scroll to position [288, 0]
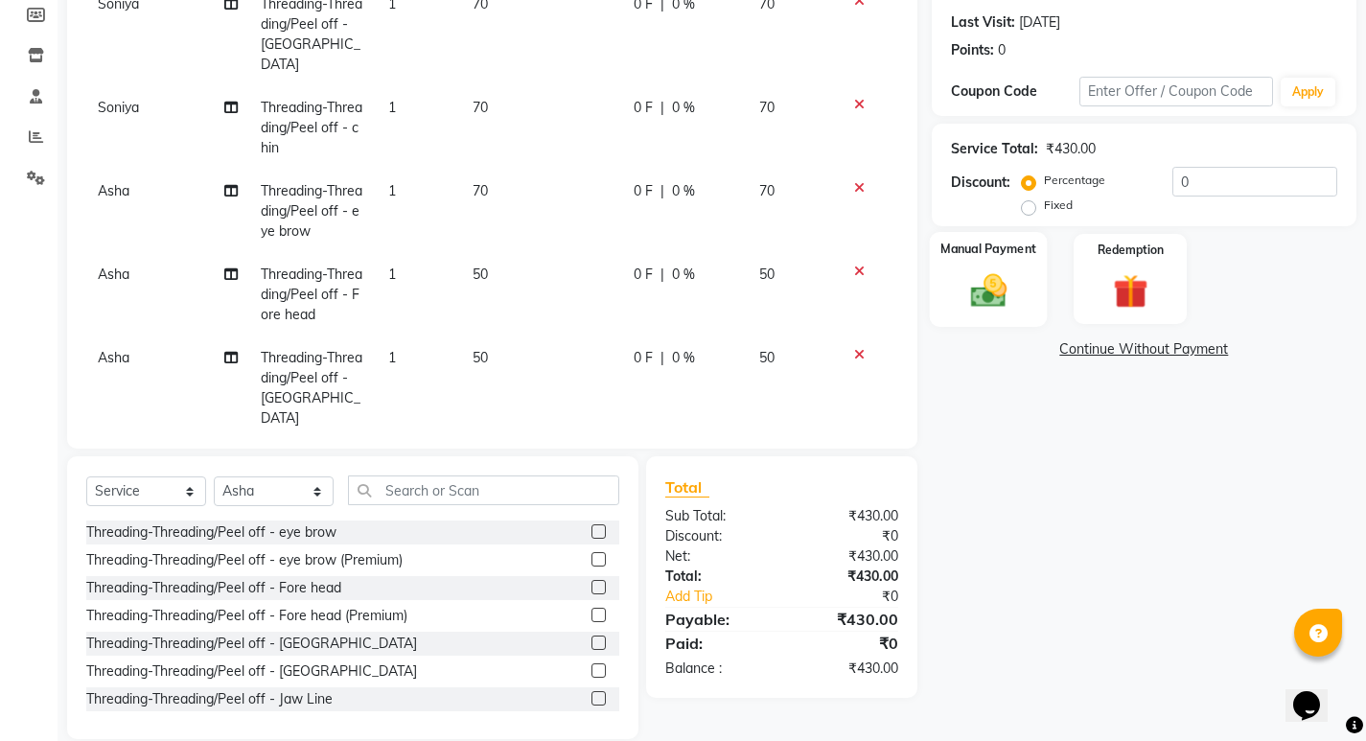
click at [1026, 282] on div "Manual Payment" at bounding box center [988, 279] width 118 height 95
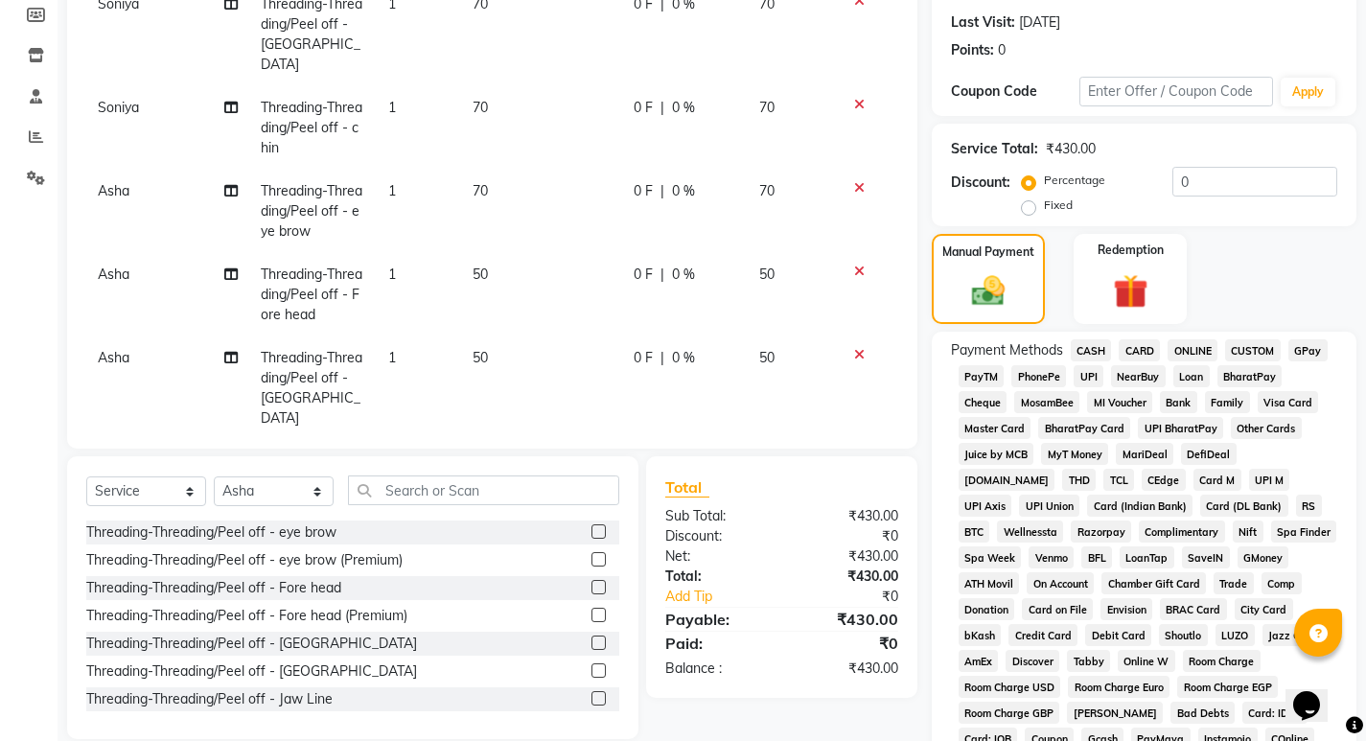
click at [1077, 352] on span "CASH" at bounding box center [1091, 350] width 41 height 22
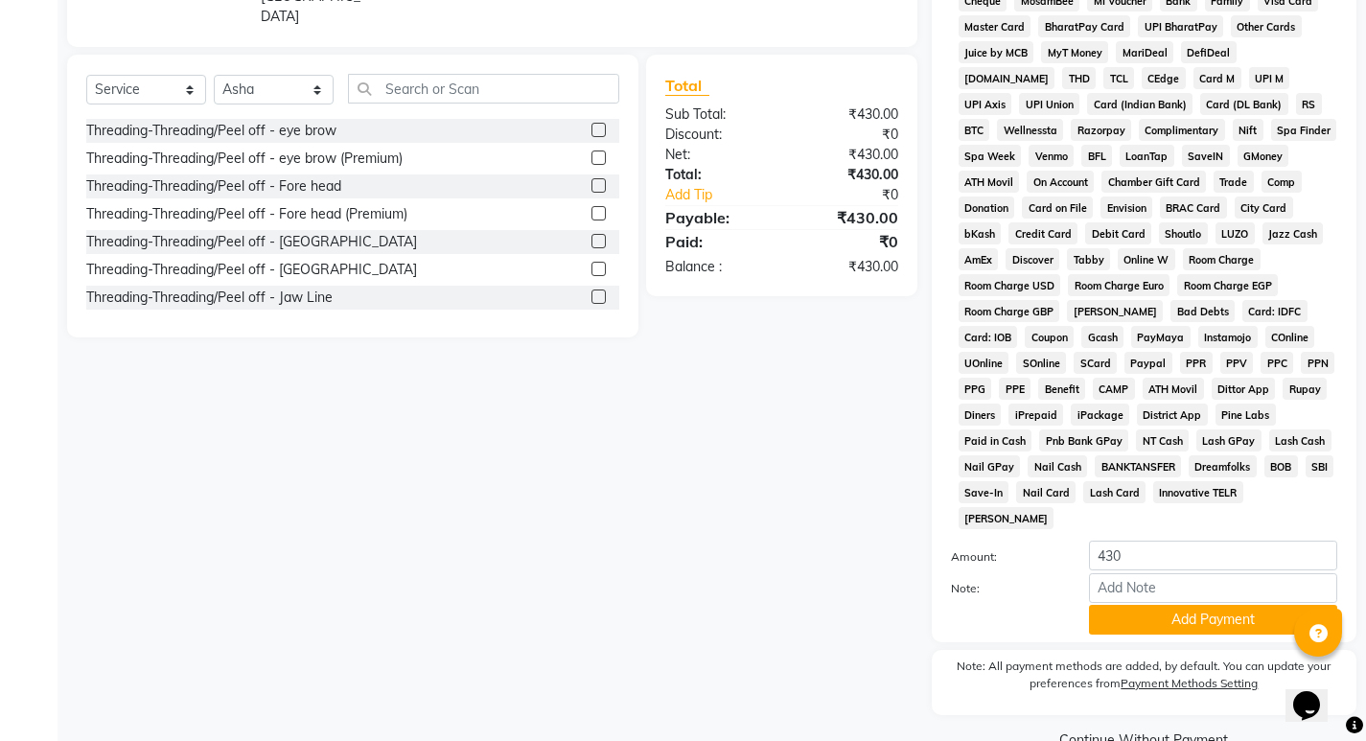
scroll to position [706, 0]
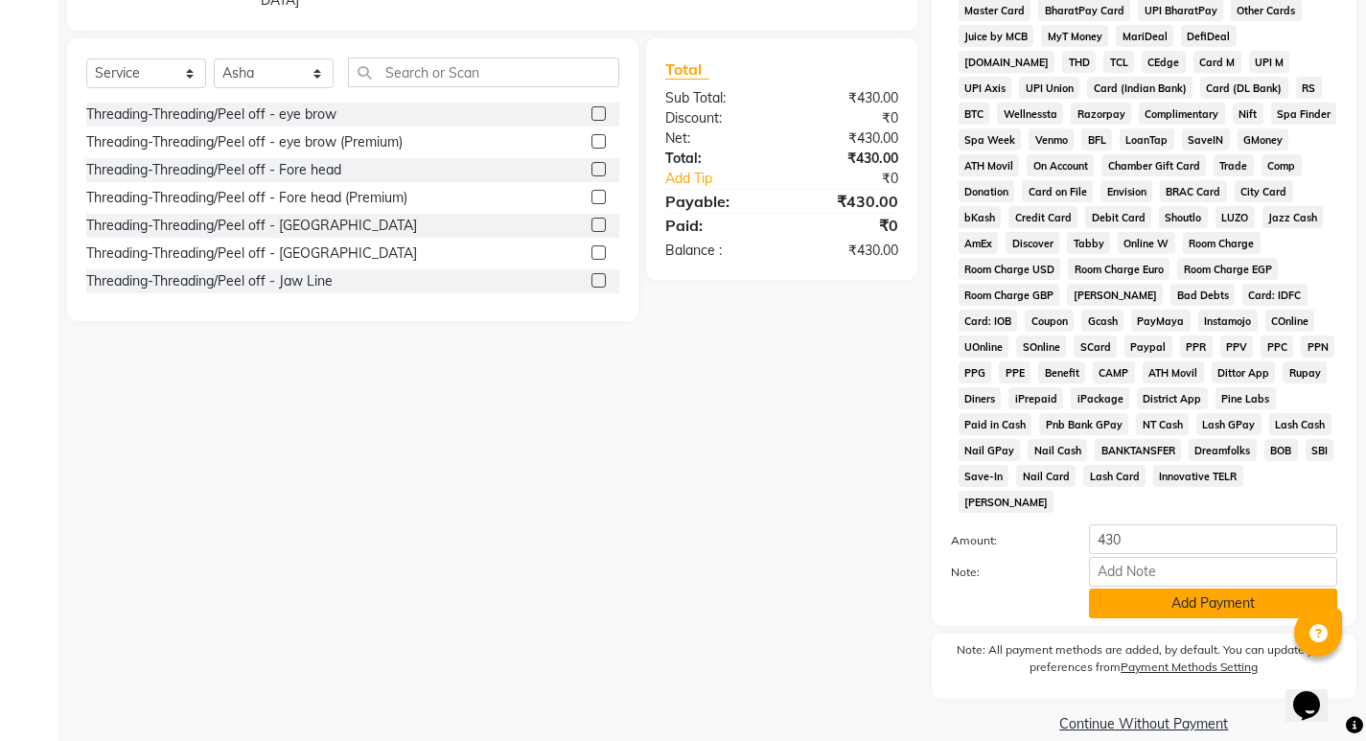
click at [1104, 589] on button "Add Payment" at bounding box center [1213, 604] width 248 height 30
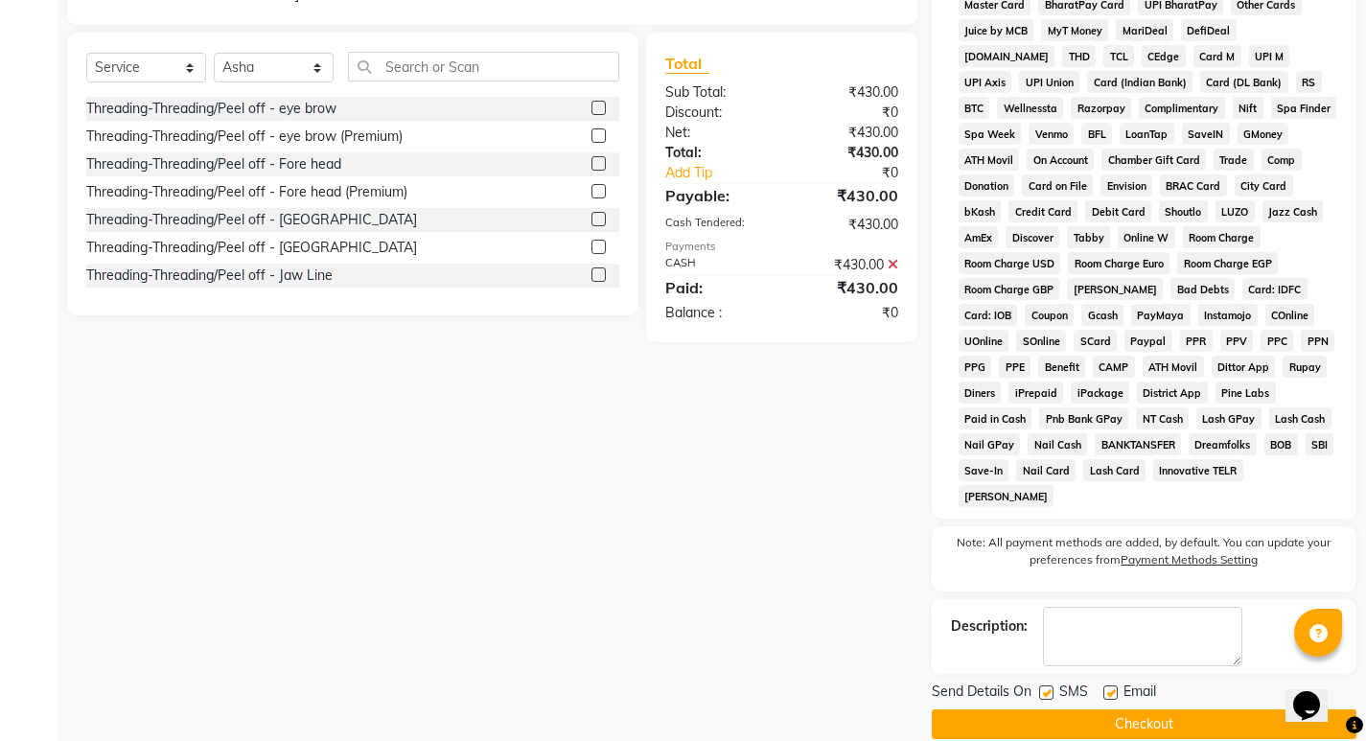
scroll to position [712, 0]
click at [1125, 708] on button "Checkout" at bounding box center [1144, 723] width 425 height 30
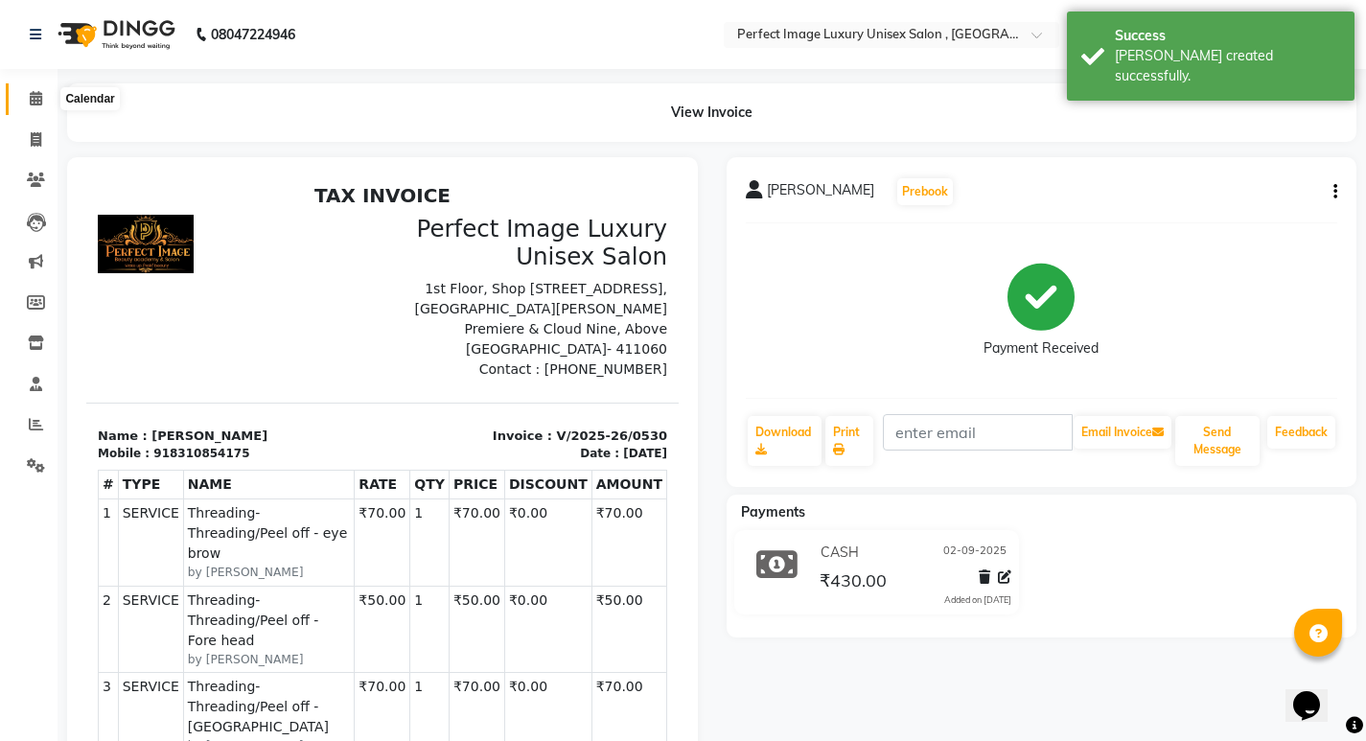
click at [44, 102] on span at bounding box center [36, 99] width 34 height 22
